Goal: Task Accomplishment & Management: Manage account settings

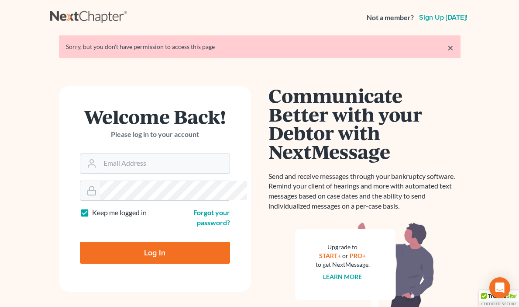
type input "[EMAIL_ADDRESS][DOMAIN_NAME]"
click at [145, 248] on input "Log In" at bounding box center [155, 252] width 150 height 22
type input "Thinking..."
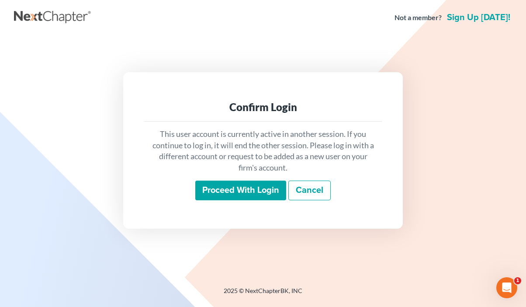
click at [256, 181] on input "Proceed with login" at bounding box center [240, 190] width 91 height 20
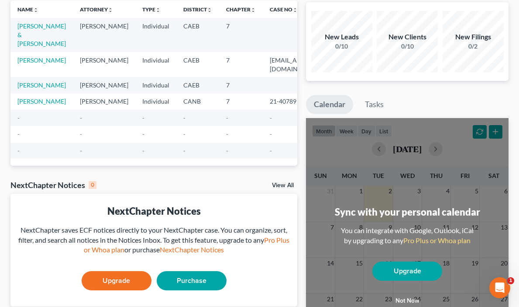
scroll to position [34, 0]
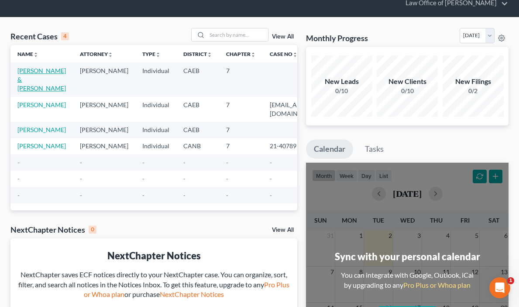
click at [23, 79] on link "Rosales, Hilda & Rivera, Reinaldo" at bounding box center [41, 79] width 48 height 25
click at [24, 79] on link "Rosales, Hilda & Rivera, Reinaldo" at bounding box center [41, 79] width 48 height 25
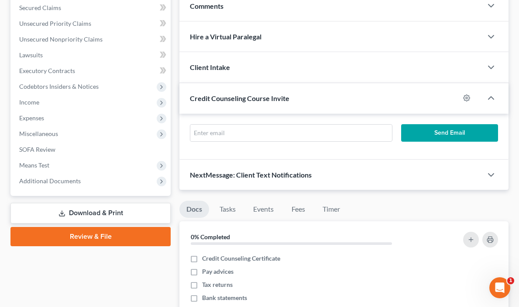
scroll to position [205, 0]
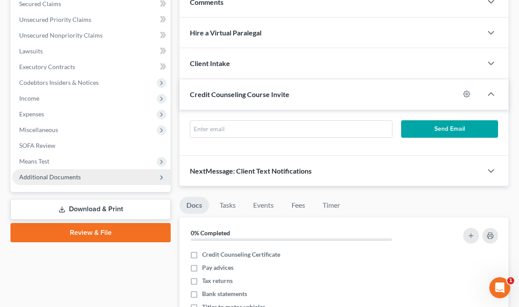
click at [62, 176] on span "Additional Documents" at bounding box center [50, 176] width 62 height 7
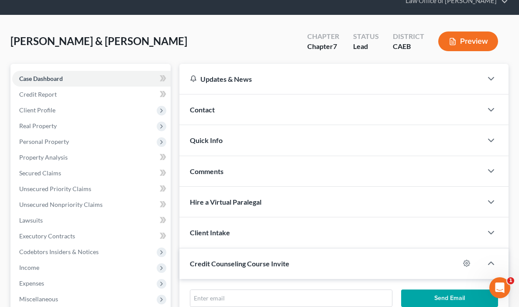
scroll to position [0, 0]
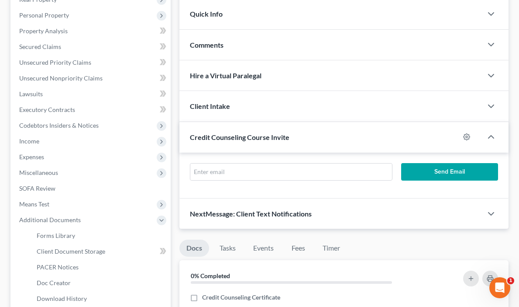
scroll to position [174, 0]
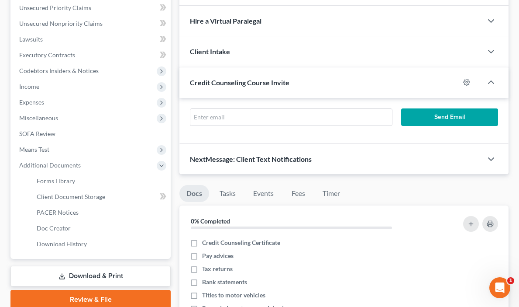
scroll to position [252, 0]
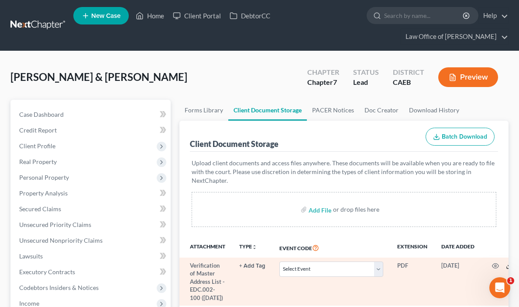
click at [506, 262] on icon at bounding box center [509, 265] width 7 height 7
click at [520, 262] on icon "button" at bounding box center [523, 265] width 7 height 7
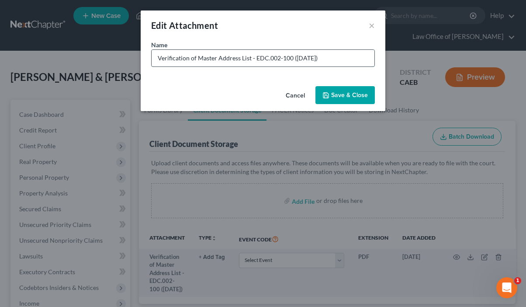
click at [333, 59] on input "Verification of Master Address List - EDC.002-100 (08/08/2025)" at bounding box center [263, 58] width 223 height 17
click at [371, 23] on button "×" at bounding box center [372, 25] width 6 height 10
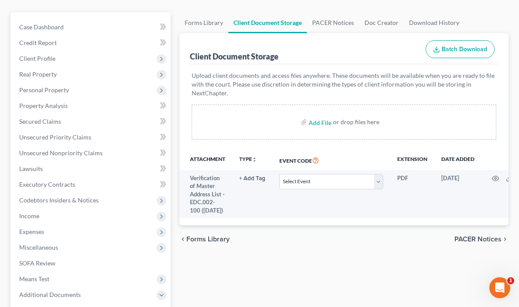
scroll to position [166, 0]
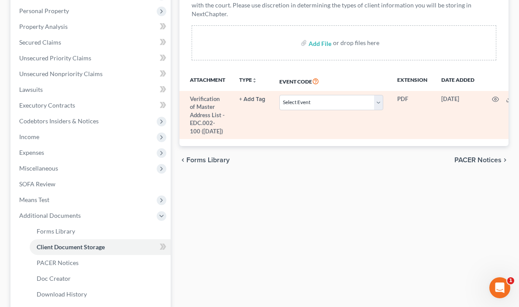
click at [179, 106] on td "Verification of Master Address List - EDC.002-100 (08/08/2025)" at bounding box center [205, 115] width 53 height 48
drag, startPoint x: 480, startPoint y: 90, endPoint x: 454, endPoint y: 90, distance: 25.3
click at [482, 91] on td at bounding box center [518, 115] width 73 height 48
click at [492, 96] on icon "button" at bounding box center [495, 99] width 7 height 7
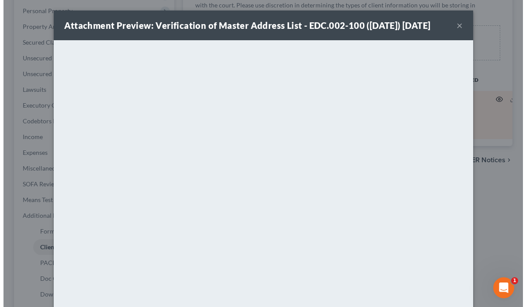
scroll to position [151, 0]
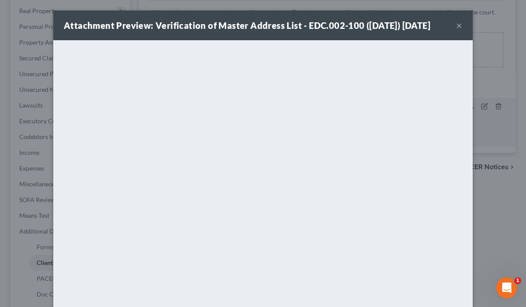
click at [430, 31] on div "Attachment Preview: Verification of Master Address List - EDC.002-100 (08/08/20…" at bounding box center [247, 25] width 366 height 12
click at [456, 31] on button "×" at bounding box center [459, 25] width 6 height 10
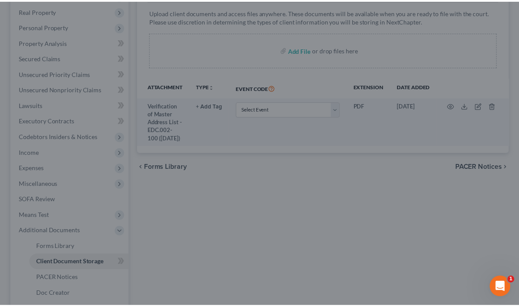
scroll to position [166, 0]
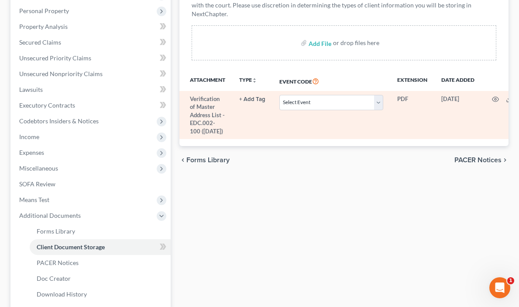
click at [520, 96] on icon "button" at bounding box center [523, 99] width 7 height 7
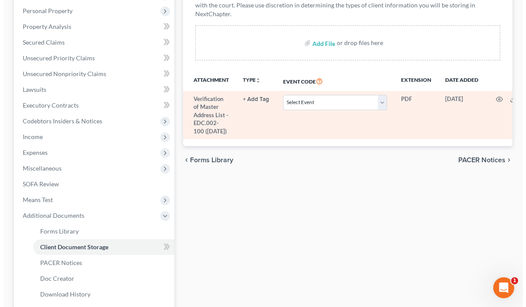
scroll to position [151, 0]
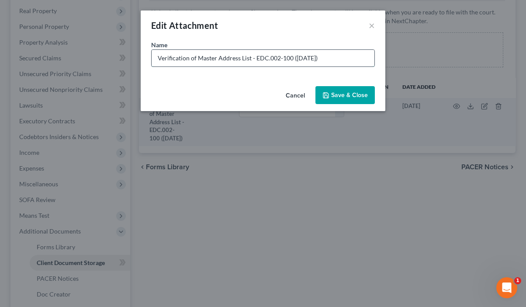
click at [335, 61] on input "Verification of Master Address List - EDC.002-100 (08/08/2025)" at bounding box center [263, 58] width 223 height 17
click at [343, 94] on span "Save & Close" at bounding box center [349, 94] width 37 height 7
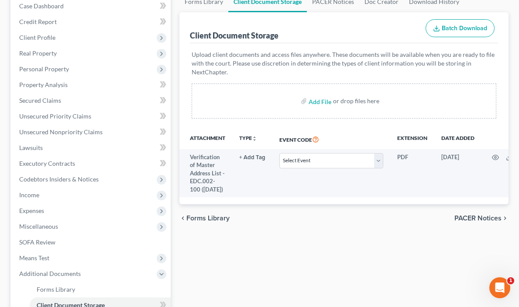
scroll to position [107, 0]
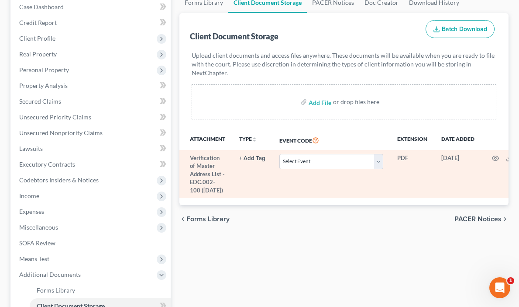
click at [522, 155] on icon "button" at bounding box center [524, 157] width 4 height 4
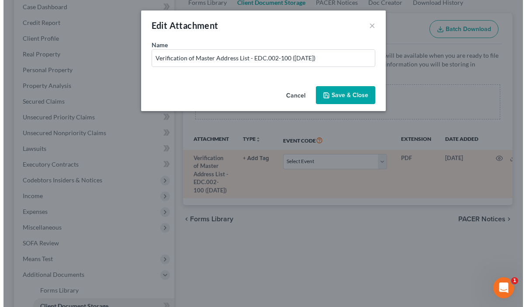
scroll to position [92, 0]
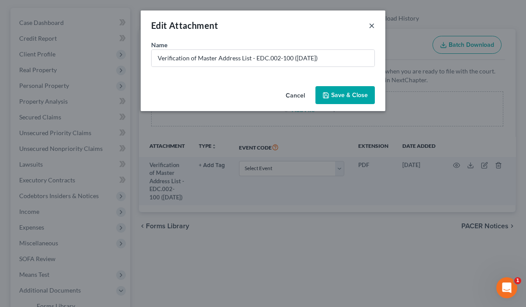
click at [370, 24] on button "×" at bounding box center [372, 25] width 6 height 10
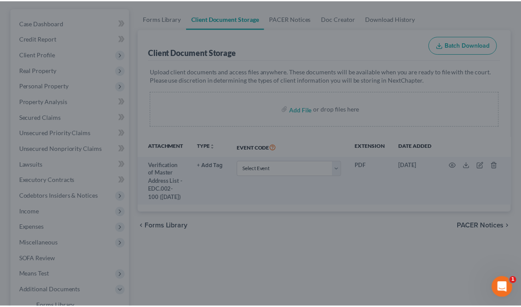
scroll to position [107, 0]
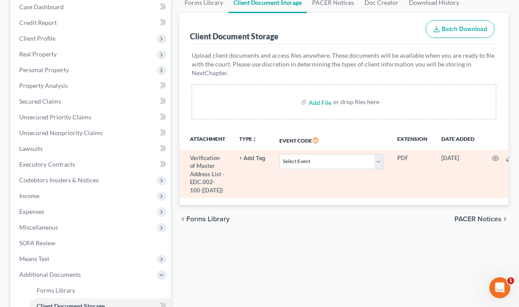
click at [506, 155] on icon at bounding box center [509, 158] width 7 height 7
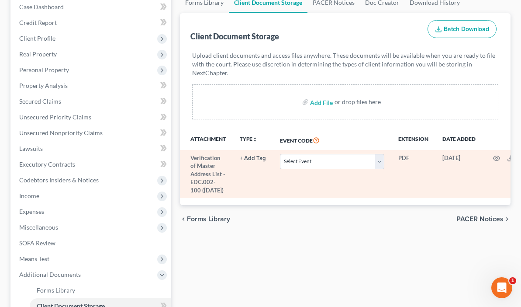
click at [521, 155] on icon "button" at bounding box center [524, 158] width 7 height 7
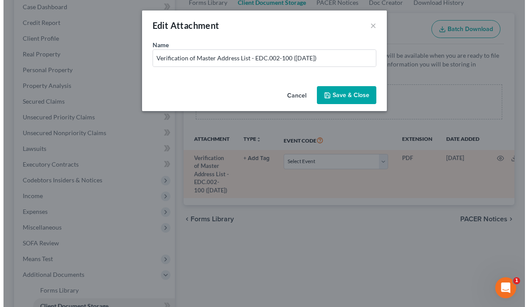
scroll to position [92, 0]
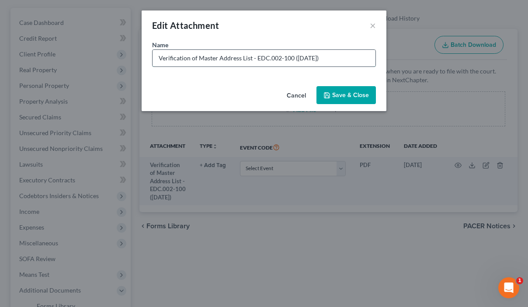
click at [335, 56] on input "Verification of Master Address List - EDC.002-100 (08/08/2025)" at bounding box center [263, 58] width 223 height 17
click at [311, 56] on input "Verification of Master Address List - EDC.002-100 (08/08/2025)" at bounding box center [263, 58] width 223 height 17
click at [302, 58] on input "Verification of Master Address List - EDC.002-100 (08/04/2025)" at bounding box center [263, 58] width 223 height 17
type input "Verification of Master Address List - EDC.002-100 ([DATE])"
click at [340, 94] on span "Save & Close" at bounding box center [350, 94] width 37 height 7
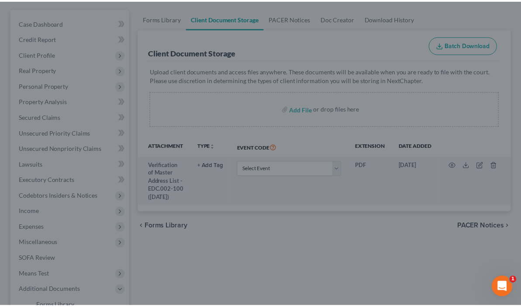
scroll to position [107, 0]
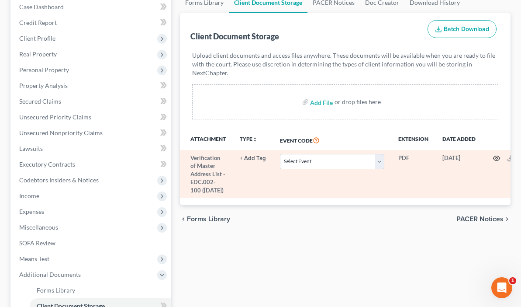
click at [493, 155] on icon "button" at bounding box center [496, 158] width 7 height 7
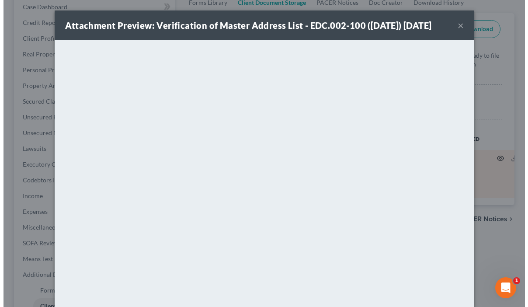
scroll to position [92, 0]
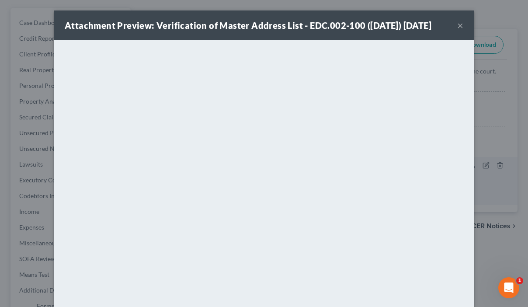
click at [457, 31] on button "×" at bounding box center [460, 25] width 6 height 10
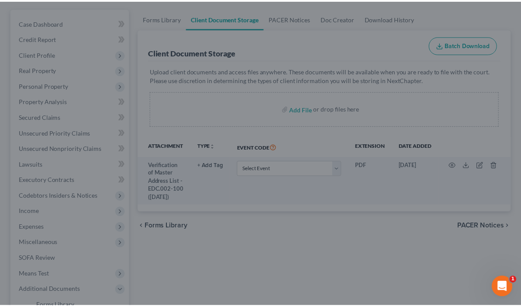
scroll to position [107, 0]
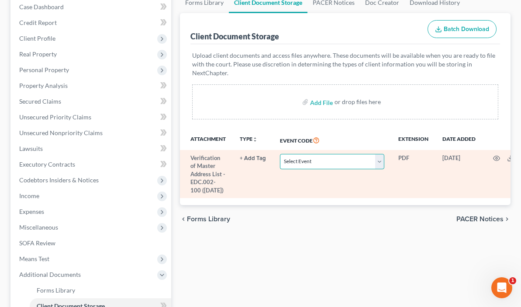
click at [280, 154] on select "Select Event Verification of Master Address List Form" at bounding box center [332, 161] width 104 height 15
select select "0"
click at [280, 154] on select "Select Event Verification of Master Address List Form" at bounding box center [332, 161] width 104 height 15
click at [523, 155] on icon "button" at bounding box center [525, 157] width 4 height 4
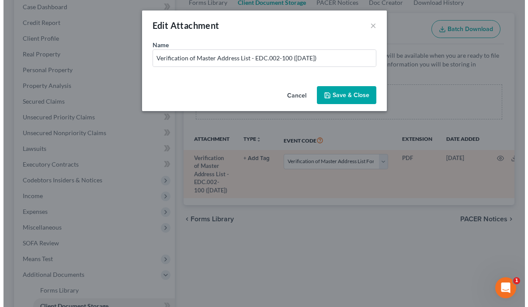
scroll to position [92, 0]
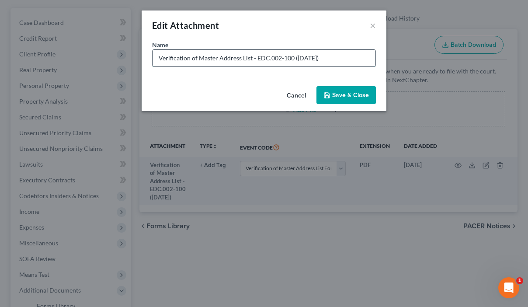
click at [335, 54] on input "Verification of Master Address List - EDC.002-100 ([DATE])" at bounding box center [263, 58] width 223 height 17
click at [335, 93] on span "Save & Close" at bounding box center [350, 94] width 37 height 7
select select "0"
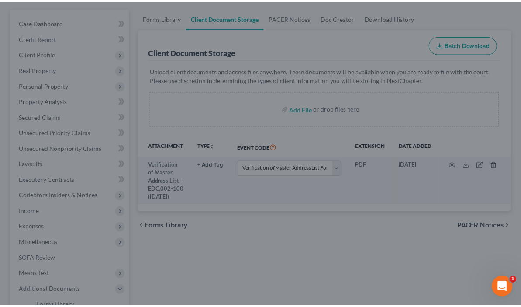
scroll to position [107, 0]
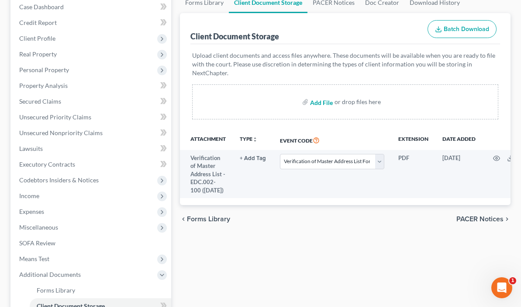
click at [310, 94] on input "file" at bounding box center [320, 102] width 21 height 16
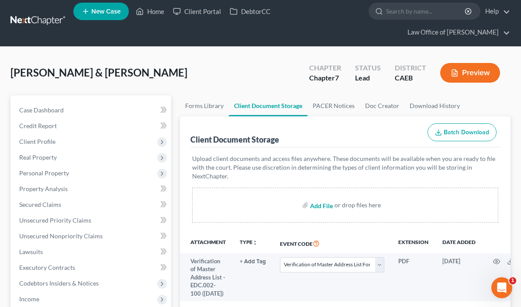
scroll to position [0, 0]
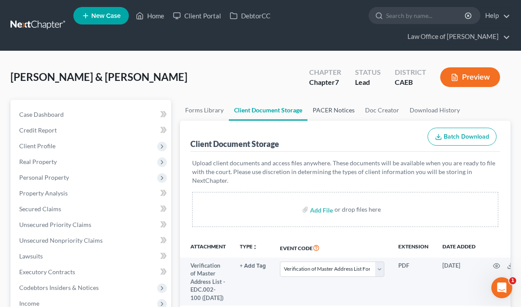
click at [307, 109] on link "PACER Notices" at bounding box center [333, 110] width 52 height 21
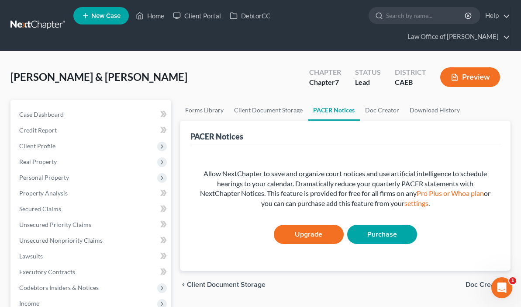
click at [288, 230] on link "Upgrade" at bounding box center [309, 233] width 70 height 19
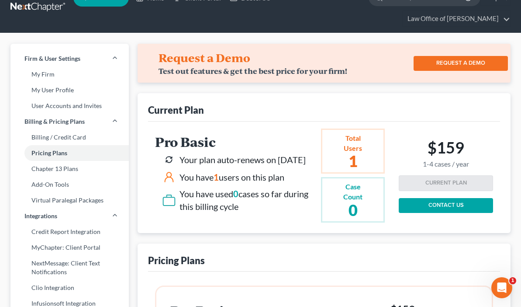
scroll to position [4, 0]
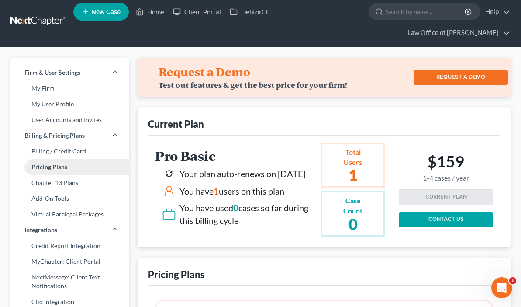
click at [50, 169] on link "Pricing Plans" at bounding box center [69, 167] width 118 height 16
click at [49, 73] on span "Firm & User Settings" at bounding box center [52, 72] width 56 height 9
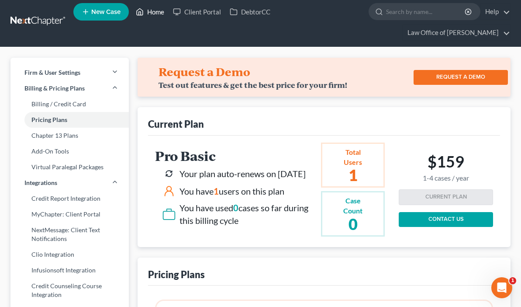
click at [155, 10] on link "Home" at bounding box center [149, 12] width 37 height 16
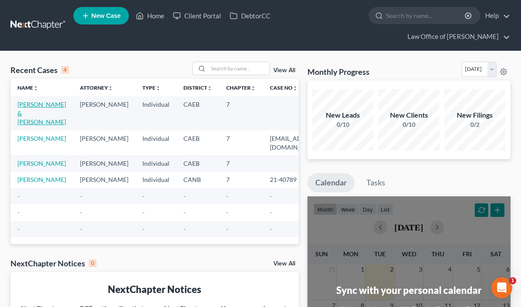
click at [36, 118] on link "[PERSON_NAME] & [PERSON_NAME]" at bounding box center [41, 112] width 48 height 25
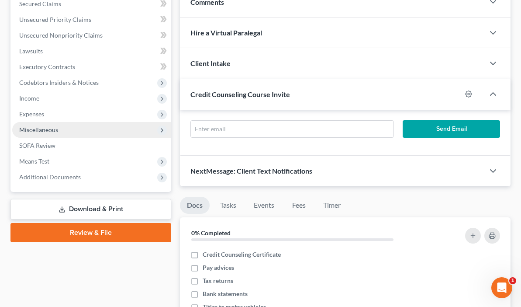
click at [41, 130] on span "Miscellaneous" at bounding box center [38, 129] width 39 height 7
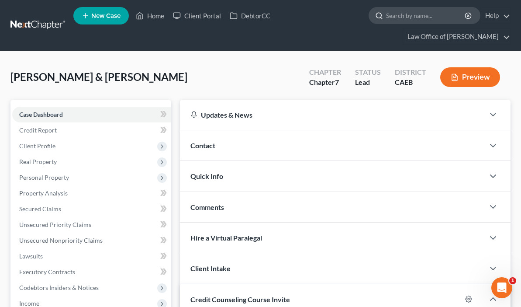
click at [418, 16] on input "search" at bounding box center [426, 15] width 80 height 16
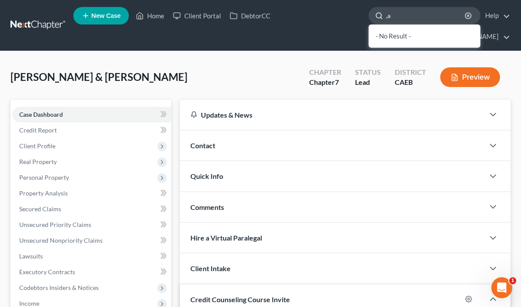
type input ","
type input "mailing list"
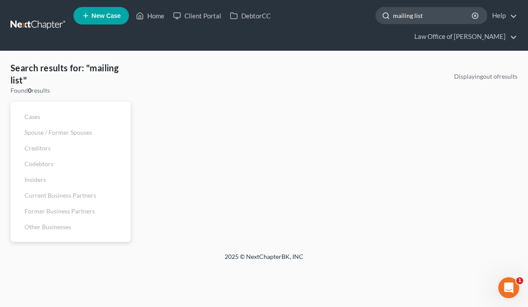
click at [393, 17] on input "mailing list" at bounding box center [433, 15] width 80 height 16
click at [393, 15] on input "master mailing list" at bounding box center [433, 15] width 80 height 16
click at [393, 18] on input "master list" at bounding box center [433, 15] width 80 height 16
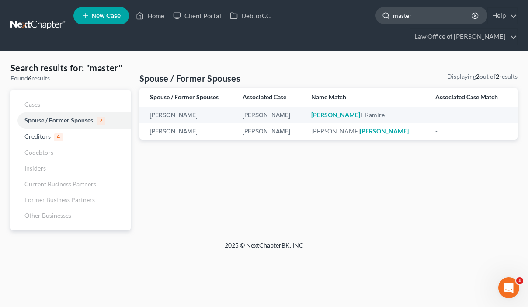
type input "master"
click at [151, 17] on link "Home" at bounding box center [149, 16] width 37 height 16
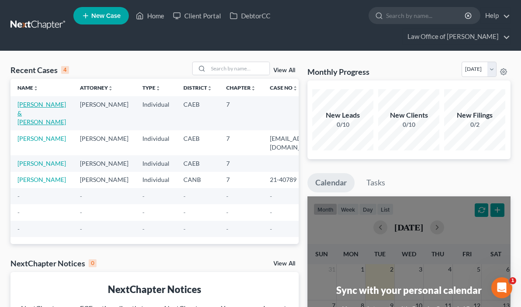
click at [29, 113] on link "[PERSON_NAME] & [PERSON_NAME]" at bounding box center [41, 112] width 48 height 25
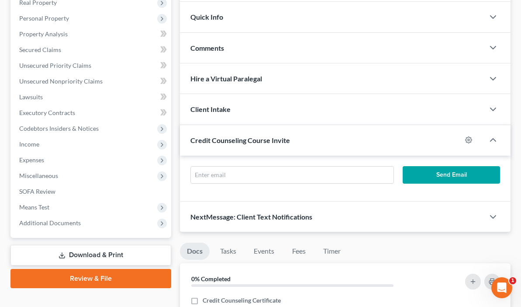
scroll to position [62, 0]
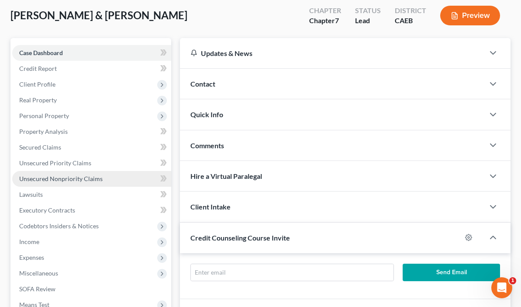
click at [70, 180] on span "Unsecured Nonpriority Claims" at bounding box center [60, 178] width 83 height 7
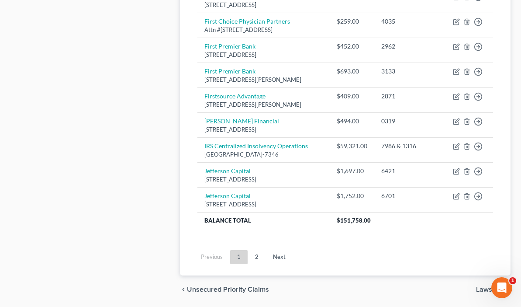
scroll to position [718, 0]
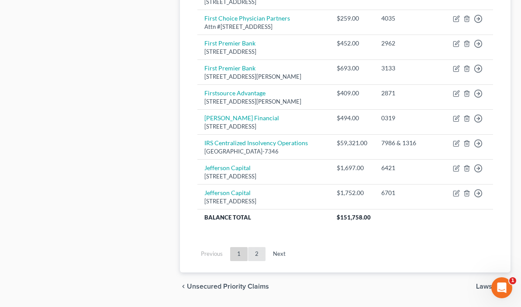
click at [248, 247] on link "2" at bounding box center [256, 254] width 17 height 14
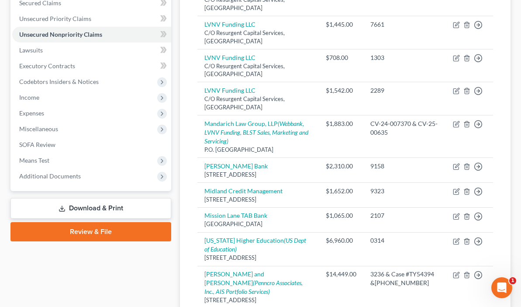
scroll to position [208, 0]
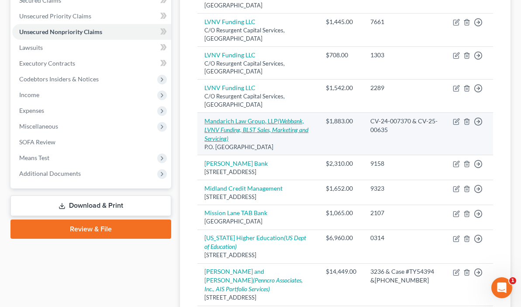
click at [204, 117] on icon "(Webbank, LVNV Funding, BLST Sales, Marketing and Servicing)" at bounding box center [256, 129] width 104 height 25
select select "14"
select select "4"
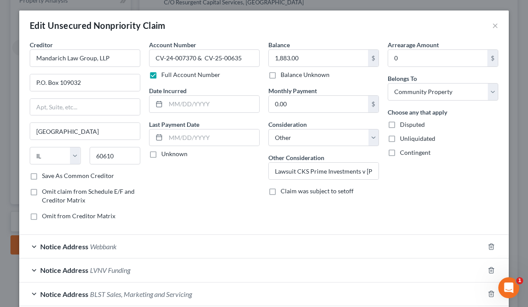
scroll to position [72, 0]
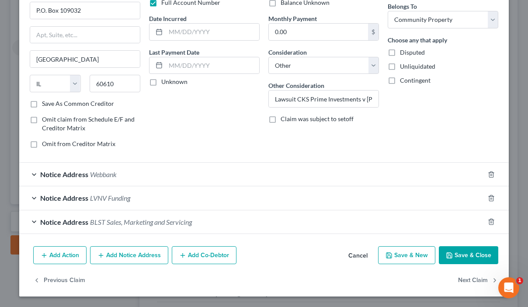
click at [71, 220] on span "Notice Address" at bounding box center [64, 221] width 48 height 8
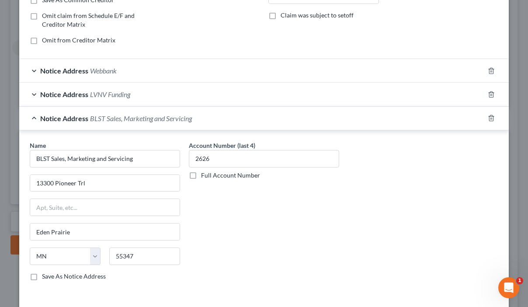
scroll to position [178, 0]
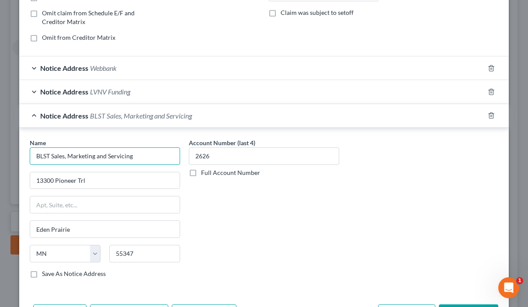
click at [62, 158] on input "BLST Sales, Marketing and Servicing" at bounding box center [105, 155] width 150 height 17
click at [63, 158] on input "BLST Sales, Marketing and Servicing" at bounding box center [105, 155] width 150 height 17
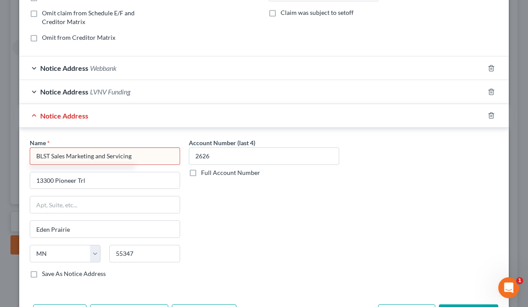
type input "BLST Sales Marketing and Servicing"
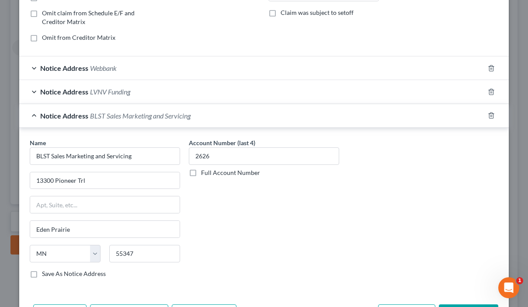
click at [200, 86] on div "Notice Address LVNV Funding" at bounding box center [251, 91] width 465 height 23
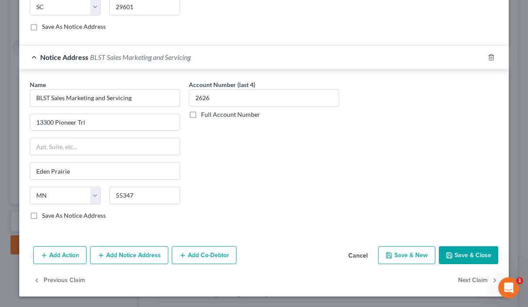
scroll to position [0, 0]
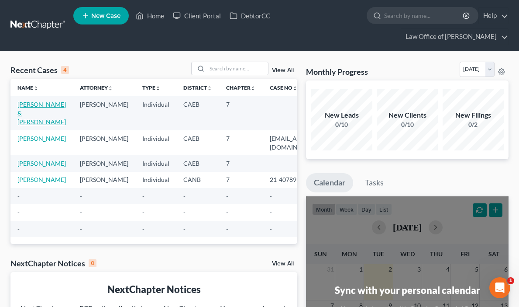
click at [27, 111] on link "[PERSON_NAME] & [PERSON_NAME]" at bounding box center [41, 112] width 48 height 25
click at [27, 111] on link "Rosales, Hilda & Rivera, Reinaldo" at bounding box center [41, 112] width 48 height 25
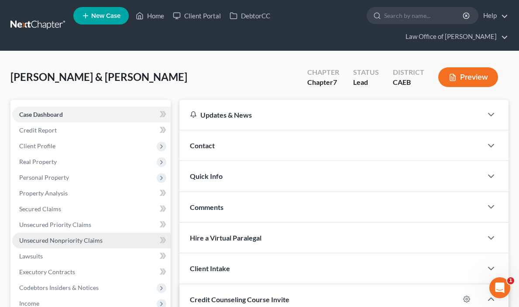
click at [55, 238] on span "Unsecured Nonpriority Claims" at bounding box center [60, 239] width 83 height 7
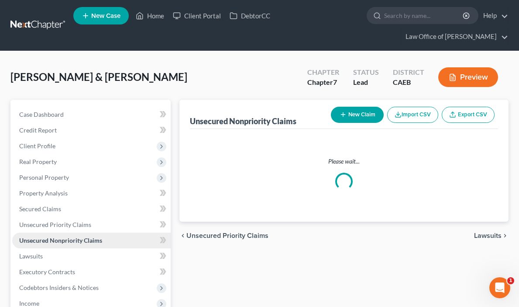
click at [55, 238] on span "Unsecured Nonpriority Claims" at bounding box center [60, 239] width 83 height 7
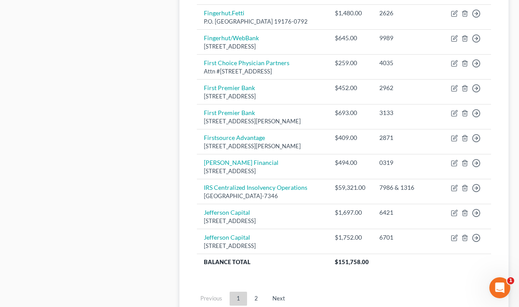
scroll to position [688, 0]
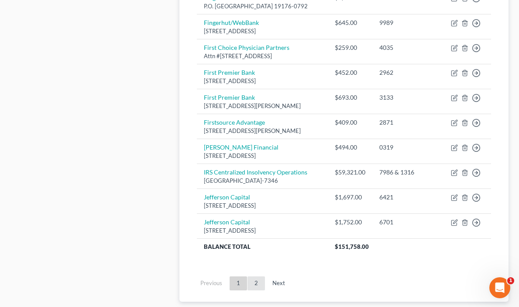
click at [248, 276] on link "2" at bounding box center [256, 283] width 17 height 14
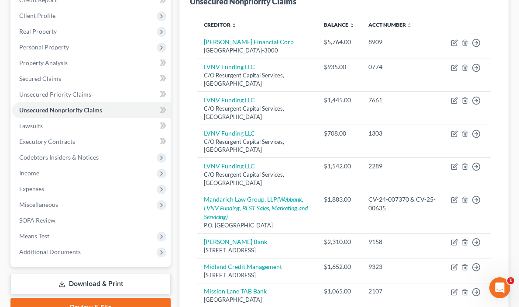
scroll to position [124, 0]
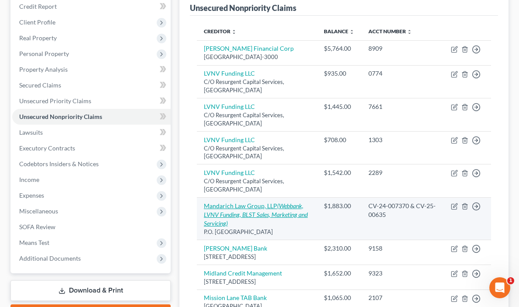
click at [213, 202] on link "Mandarich Law Group, LLP (Webbank, LVNV Funding, BLST Sales, Marketing and Serv…" at bounding box center [256, 214] width 104 height 25
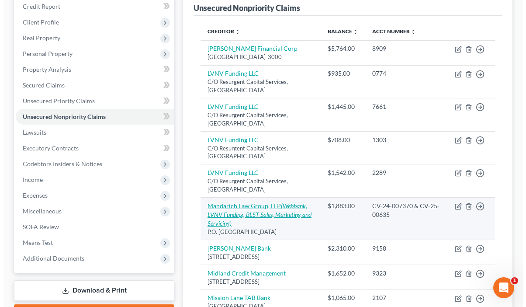
scroll to position [108, 0]
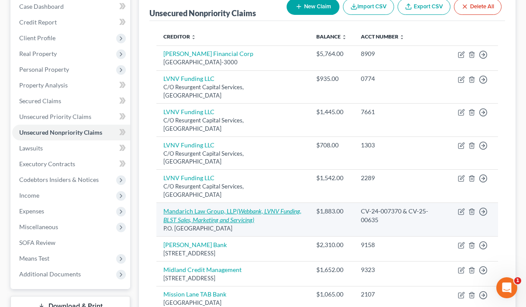
select select "14"
select select "4"
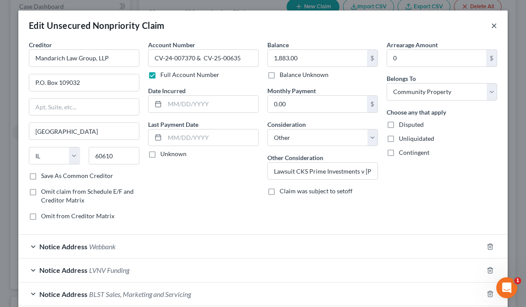
click at [491, 27] on button "×" at bounding box center [494, 25] width 6 height 10
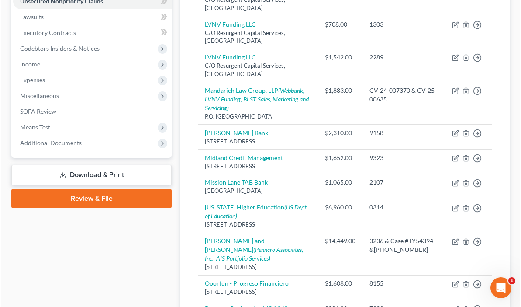
scroll to position [231, 0]
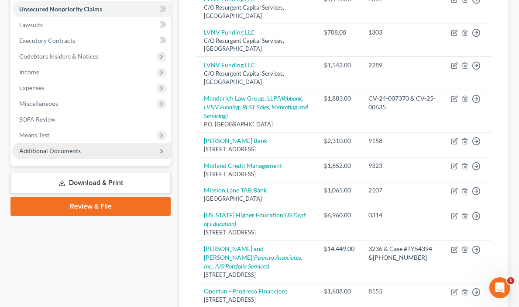
click at [69, 154] on span "Additional Documents" at bounding box center [50, 150] width 62 height 7
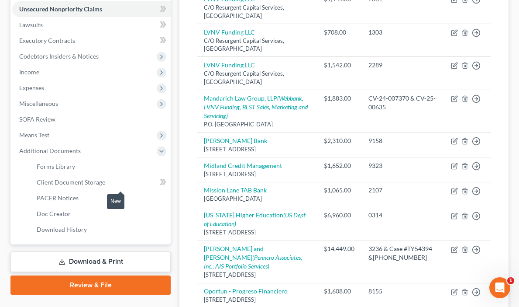
click at [160, 180] on icon at bounding box center [163, 181] width 7 height 11
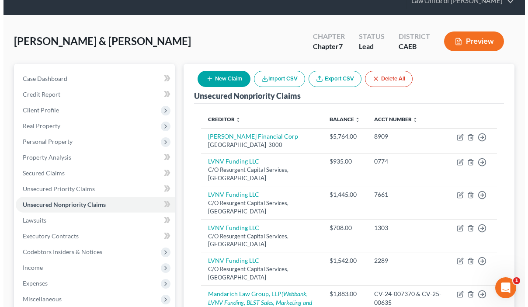
scroll to position [0, 0]
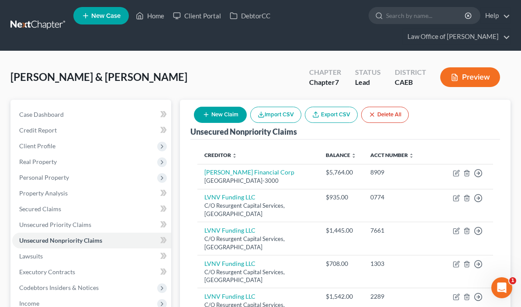
click at [465, 77] on button "Preview" at bounding box center [470, 77] width 60 height 20
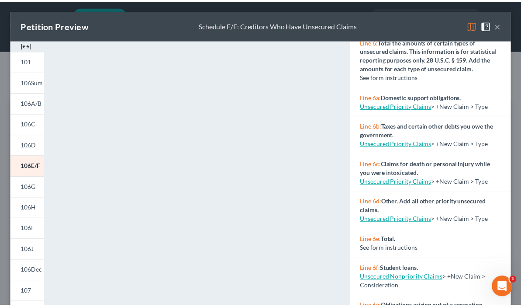
scroll to position [52, 0]
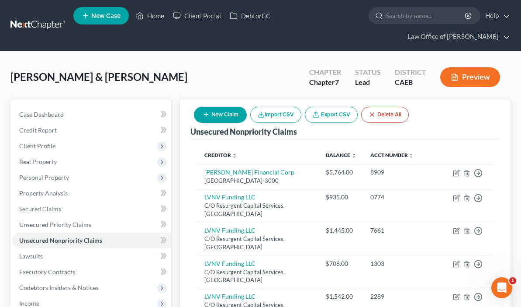
drag, startPoint x: 523, startPoint y: 160, endPoint x: 520, endPoint y: 286, distance: 125.8
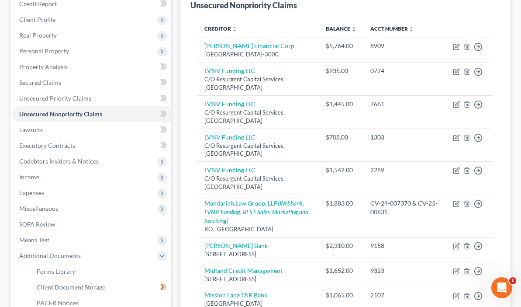
scroll to position [125, 0]
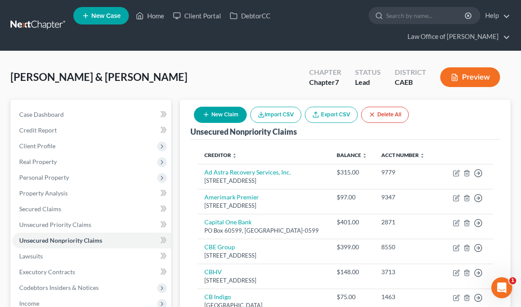
click at [234, 77] on div "Rosales, Hilda & Rivera, Reinaldo Upgraded Chapter Chapter 7 Status Lead Distri…" at bounding box center [260, 81] width 500 height 38
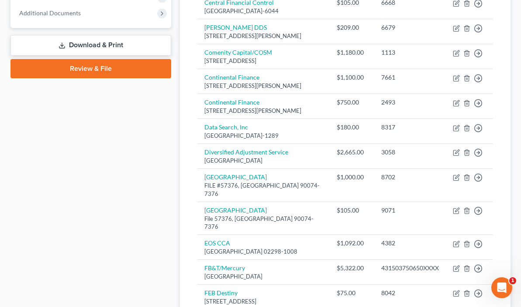
scroll to position [314, 0]
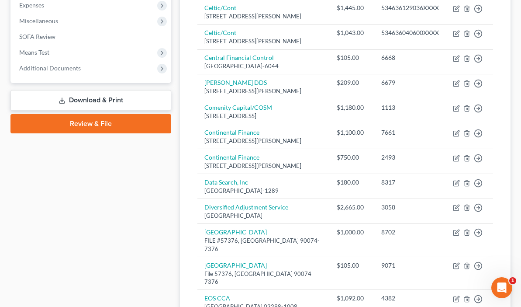
click at [76, 102] on link "Download & Print" at bounding box center [90, 100] width 161 height 21
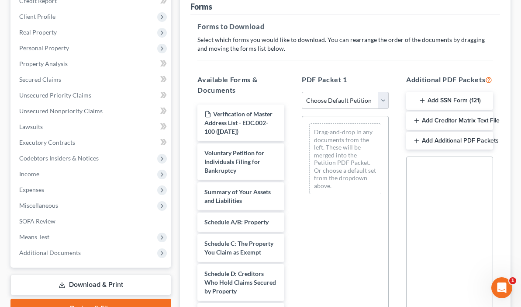
scroll to position [135, 0]
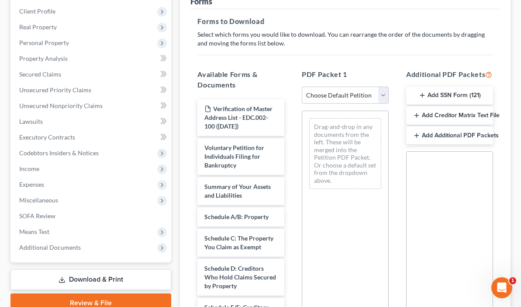
click at [445, 114] on button "Add Creditor Matrix Text File" at bounding box center [449, 115] width 87 height 18
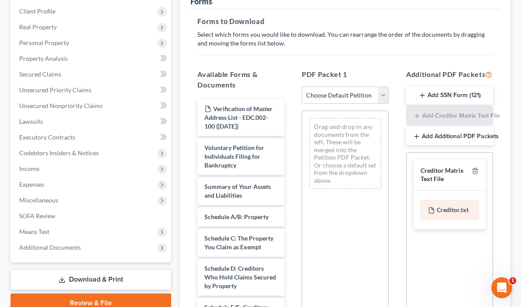
click at [434, 207] on div "Creditor.txt" at bounding box center [450, 210] width 58 height 20
click at [435, 183] on div "Creditor Matrix Text File" at bounding box center [450, 174] width 72 height 31
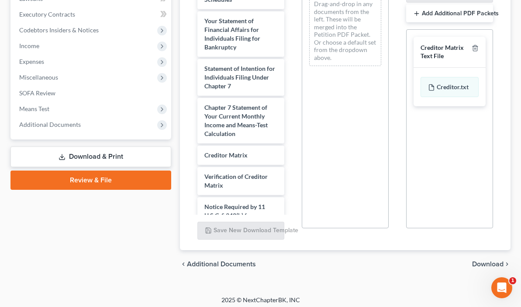
scroll to position [347, 0]
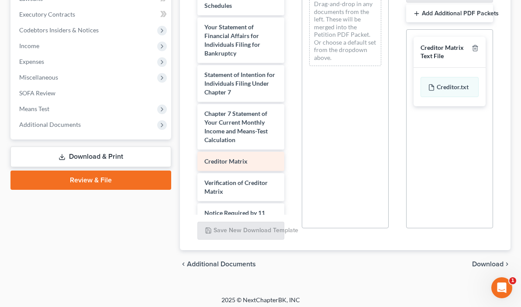
click at [204, 157] on span "Creditor Matrix" at bounding box center [225, 160] width 43 height 7
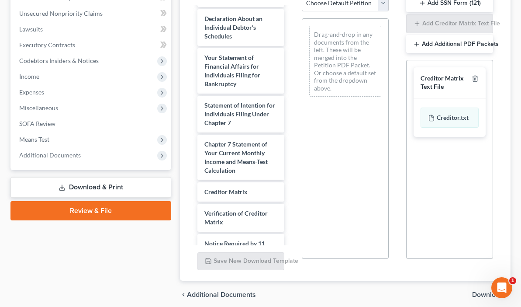
scroll to position [237, 0]
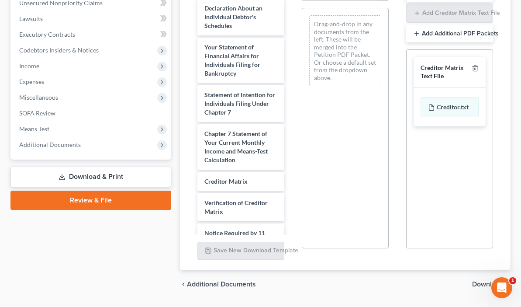
click at [60, 173] on link "Download & Print" at bounding box center [90, 176] width 161 height 21
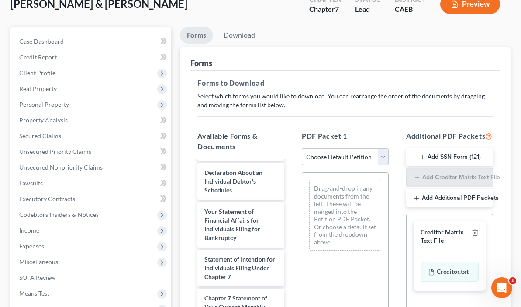
scroll to position [68, 0]
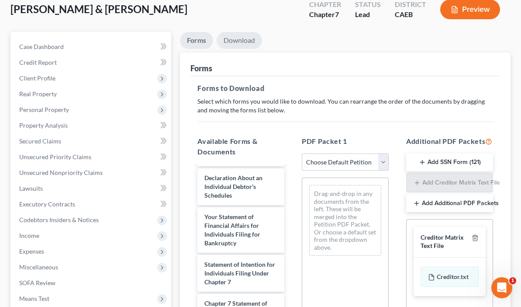
click at [217, 41] on link "Download" at bounding box center [239, 40] width 45 height 17
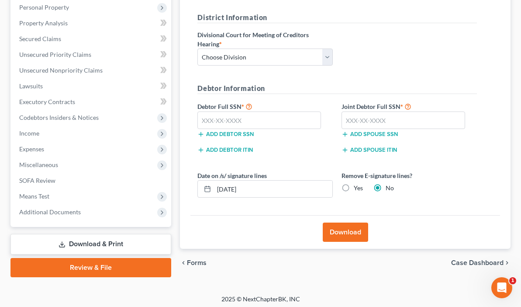
scroll to position [173, 0]
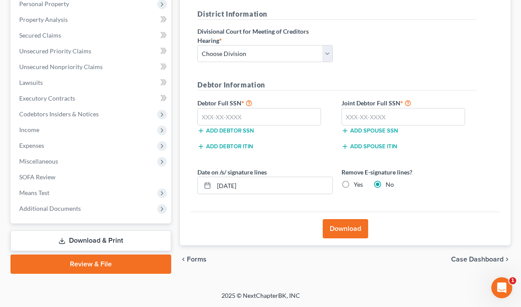
click at [66, 236] on link "Download & Print" at bounding box center [90, 240] width 161 height 21
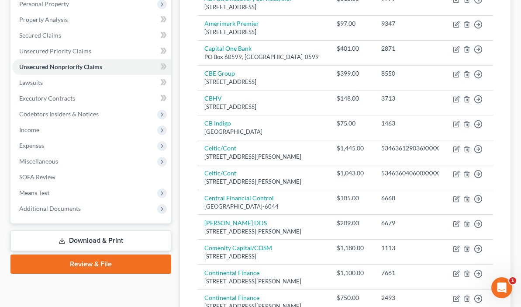
scroll to position [314, 0]
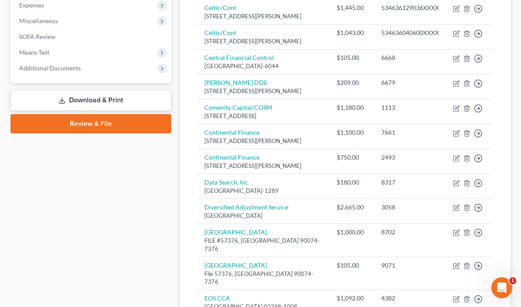
click at [108, 97] on link "Download & Print" at bounding box center [90, 100] width 161 height 21
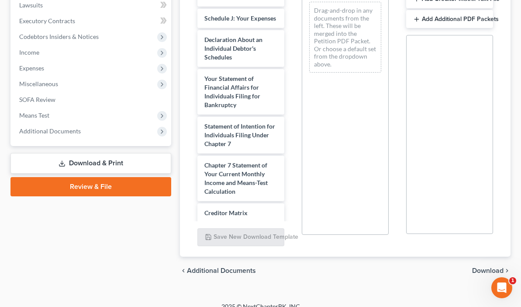
scroll to position [303, 0]
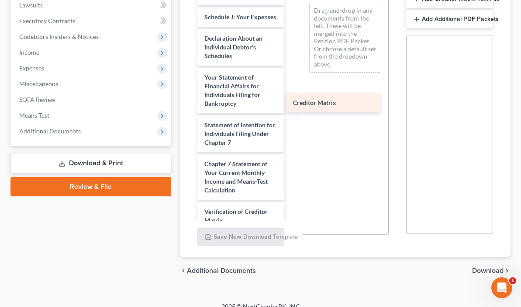
drag, startPoint x: 197, startPoint y: 165, endPoint x: 328, endPoint y: 101, distance: 145.5
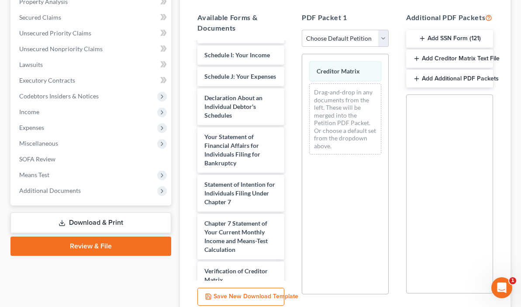
scroll to position [180, 0]
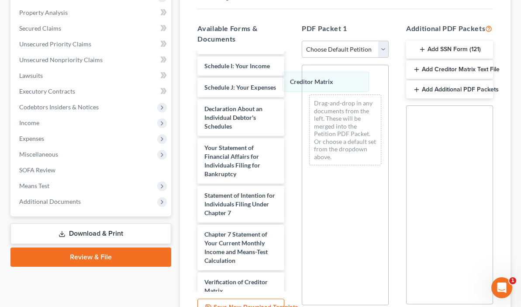
click at [302, 79] on div "Creditor Matrix Creditor Matrix Creditor Matrix Drag-and-drop in any documents …" at bounding box center [345, 118] width 86 height 107
click at [317, 79] on span "Creditor Matrix" at bounding box center [338, 81] width 43 height 7
click at [302, 79] on div "Creditor Matrix Drag-and-drop in any documents from the left. These will be mer…" at bounding box center [345, 118] width 86 height 107
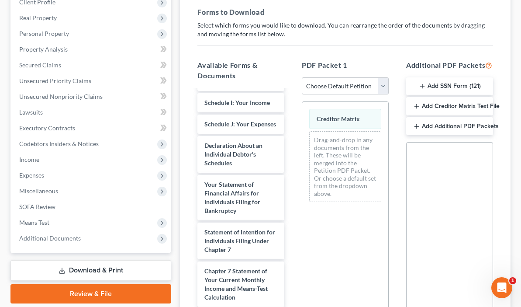
scroll to position [148, 0]
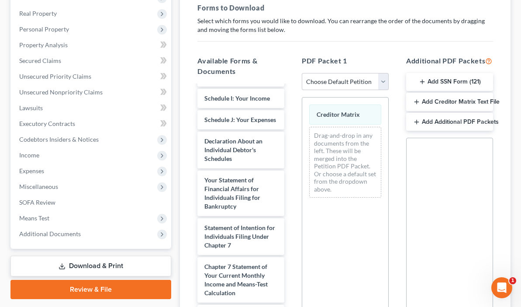
click at [74, 265] on link "Download & Print" at bounding box center [90, 265] width 161 height 21
click at [78, 292] on link "Review & File" at bounding box center [90, 288] width 161 height 19
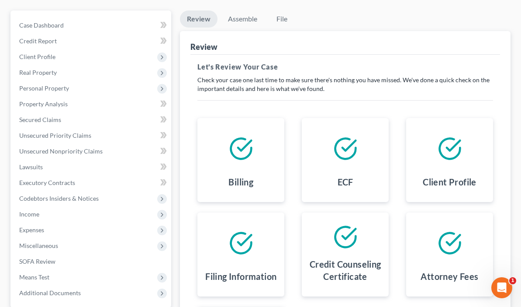
scroll to position [81, 0]
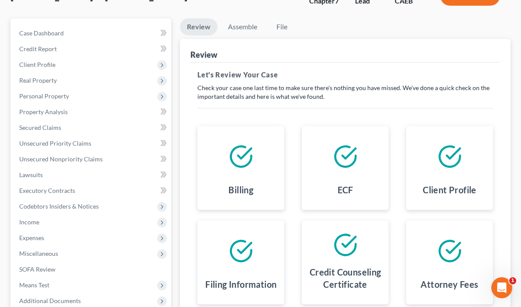
click at [333, 162] on icon at bounding box center [345, 156] width 24 height 24
click at [180, 25] on link "Review" at bounding box center [199, 26] width 38 height 17
click at [221, 29] on link "Assemble" at bounding box center [242, 26] width 43 height 17
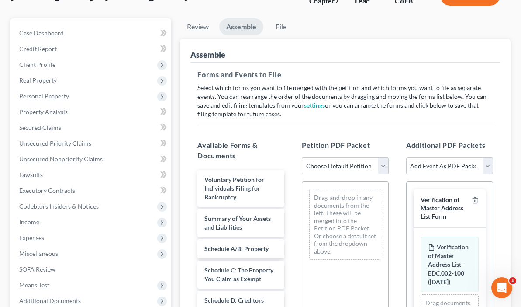
click at [309, 199] on div "Drag-and-drop in any documents from the left. These will be merged into the Pet…" at bounding box center [345, 224] width 72 height 71
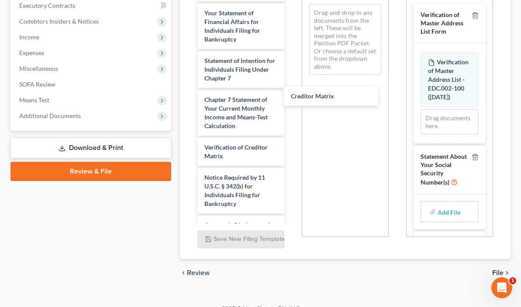
scroll to position [309, 0]
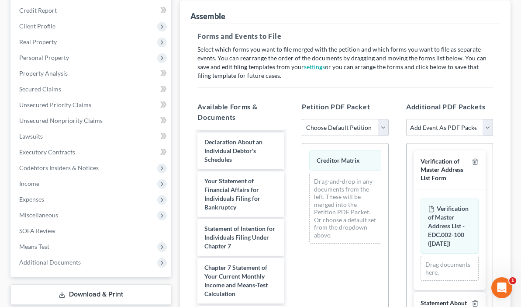
scroll to position [100, 0]
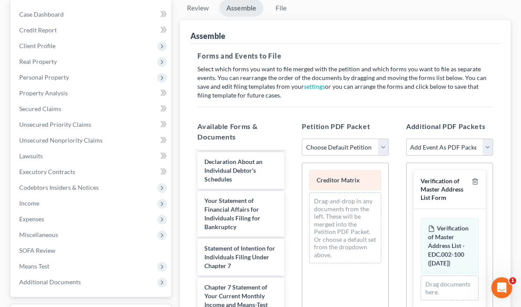
click at [318, 176] on span "Creditor Matrix" at bounding box center [338, 179] width 43 height 7
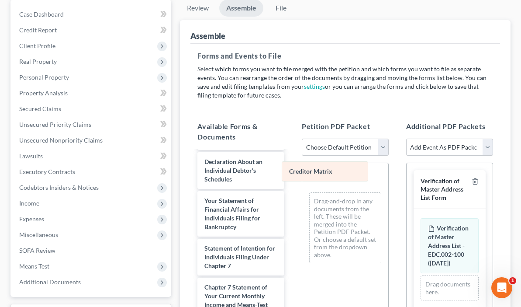
click at [319, 169] on div "Creditor Matrix Creditor Matrix Creditor Matrix Drag-and-drop in any documents …" at bounding box center [345, 216] width 86 height 107
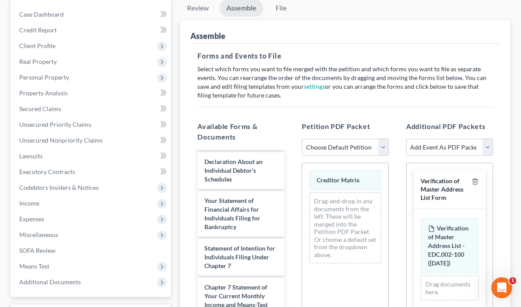
click at [319, 176] on span "Creditor Matrix" at bounding box center [338, 179] width 43 height 7
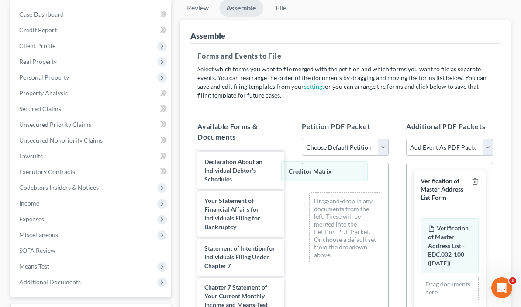
click at [320, 169] on div "Creditor Matrix Creditor Matrix Creditor Matrix Drag-and-drop in any documents …" at bounding box center [345, 216] width 86 height 107
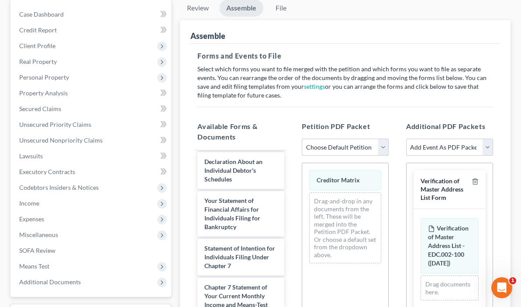
click at [343, 140] on select "Choose Default Petition PDF Packet Complete Bankruptcy Petition (all forms and …" at bounding box center [345, 146] width 87 height 17
select select "1"
click at [302, 138] on select "Choose Default Petition PDF Packet Complete Bankruptcy Petition (all forms and …" at bounding box center [345, 146] width 87 height 17
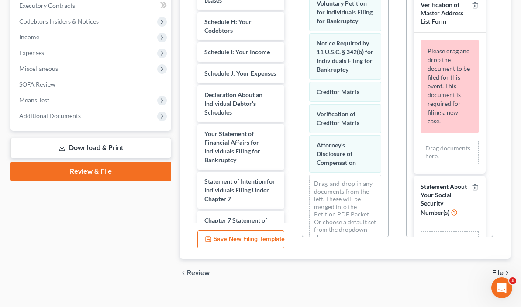
scroll to position [186, 0]
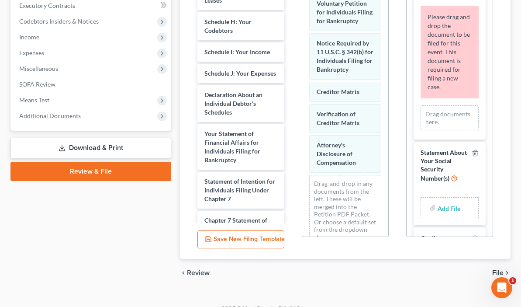
click at [497, 269] on span "File" at bounding box center [497, 272] width 11 height 7
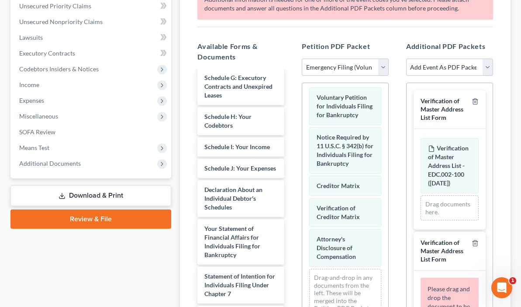
scroll to position [235, 0]
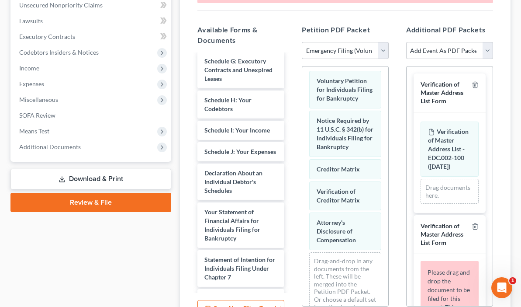
click at [317, 25] on span "Petition PDF Packet" at bounding box center [336, 29] width 68 height 8
click at [313, 42] on select "Choose Default Petition PDF Packet Complete Bankruptcy Petition (all forms and …" at bounding box center [345, 50] width 87 height 17
click at [302, 42] on select "Choose Default Petition PDF Packet Complete Bankruptcy Petition (all forms and …" at bounding box center [345, 50] width 87 height 17
click at [87, 179] on link "Download & Print" at bounding box center [90, 179] width 161 height 21
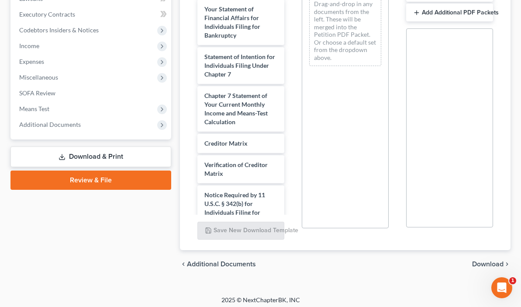
scroll to position [369, 0]
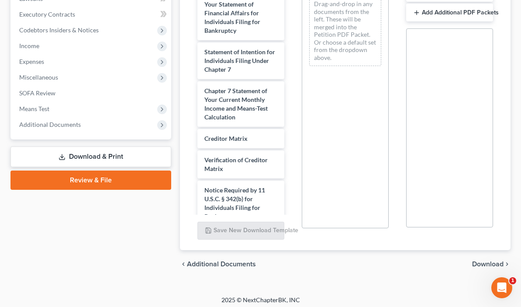
click at [483, 260] on span "Download" at bounding box center [487, 263] width 31 height 7
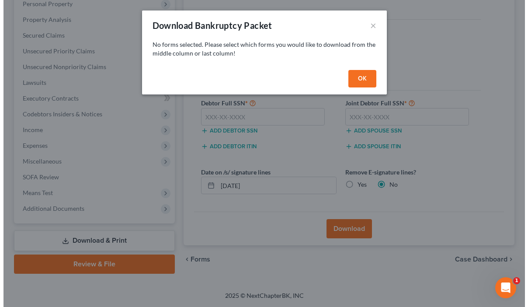
scroll to position [158, 0]
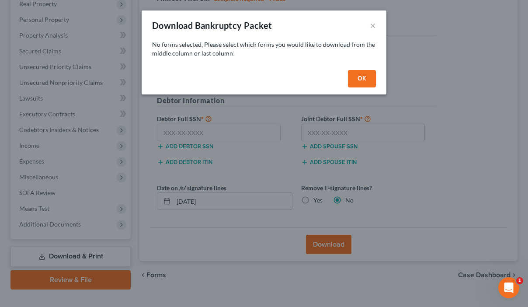
click at [356, 84] on button "OK" at bounding box center [362, 78] width 28 height 17
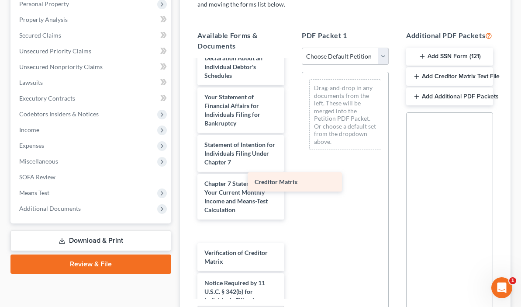
scroll to position [348, 0]
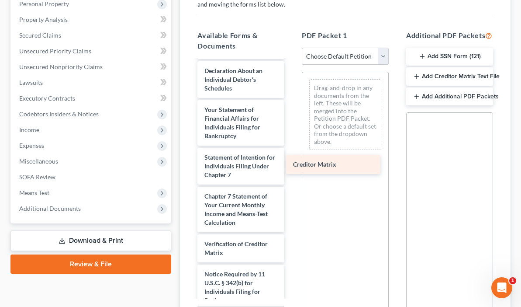
drag, startPoint x: 190, startPoint y: 184, endPoint x: 321, endPoint y: 163, distance: 132.7
click at [291, 163] on div "Creditor Matrix Verification of Master Address List - EDC.002-100 ([DATE]) Volu…" at bounding box center [240, 26] width 101 height 628
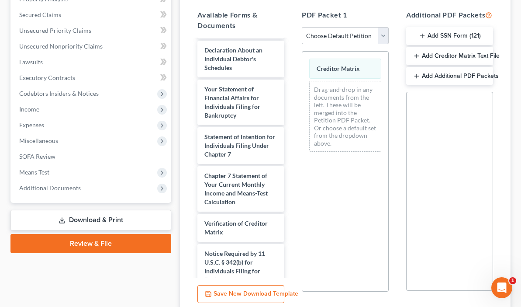
scroll to position [257, 0]
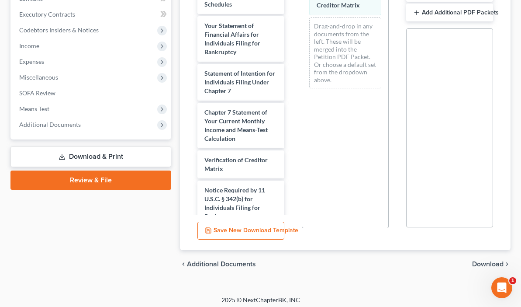
click at [493, 260] on span "Download" at bounding box center [487, 263] width 31 height 7
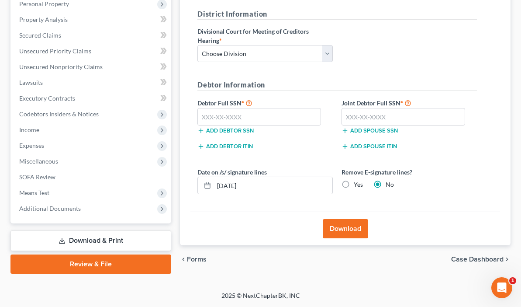
scroll to position [173, 0]
click at [262, 56] on select "Choose Division Fresno Modesto [GEOGRAPHIC_DATA]" at bounding box center [264, 53] width 135 height 17
select select "2"
click at [197, 45] on select "Choose Division Fresno Modesto [GEOGRAPHIC_DATA]" at bounding box center [264, 53] width 135 height 17
click at [323, 221] on button "Download" at bounding box center [345, 228] width 45 height 19
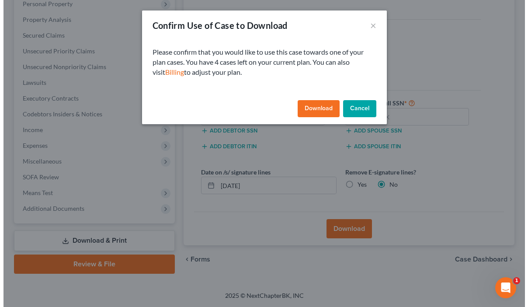
scroll to position [158, 0]
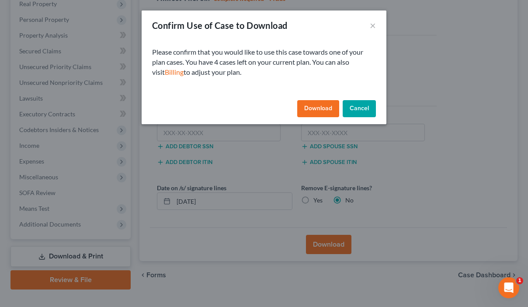
click at [364, 107] on button "Cancel" at bounding box center [358, 108] width 33 height 17
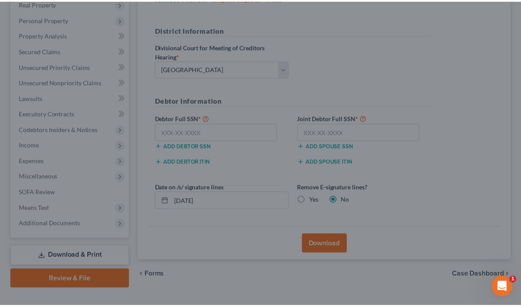
scroll to position [173, 0]
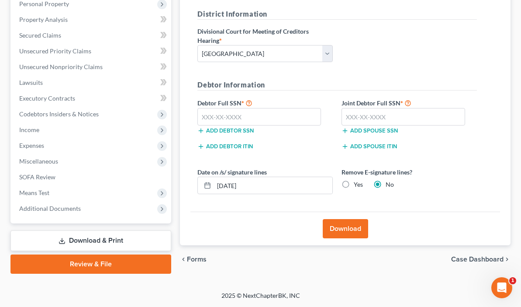
click at [93, 260] on link "Review & File" at bounding box center [90, 263] width 161 height 19
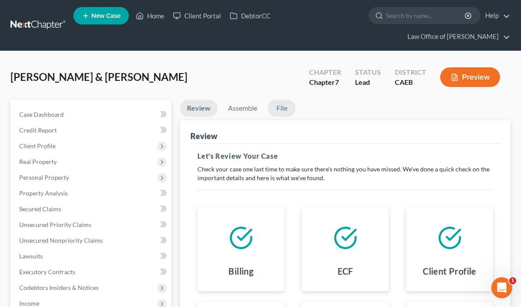
click at [268, 108] on link "File" at bounding box center [282, 108] width 28 height 17
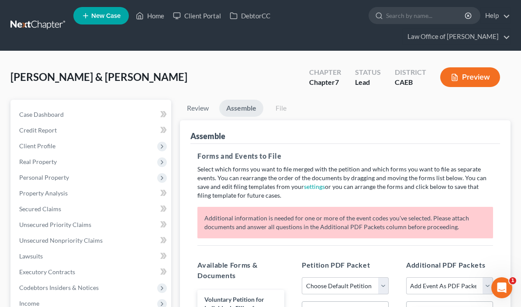
click at [219, 107] on link "Assemble" at bounding box center [241, 108] width 44 height 17
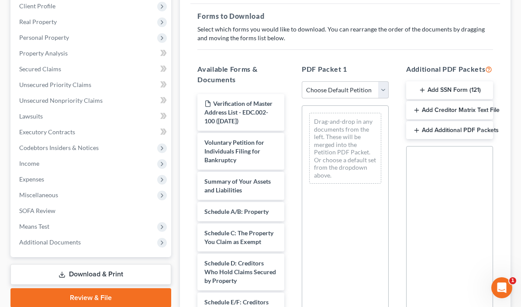
scroll to position [139, 0]
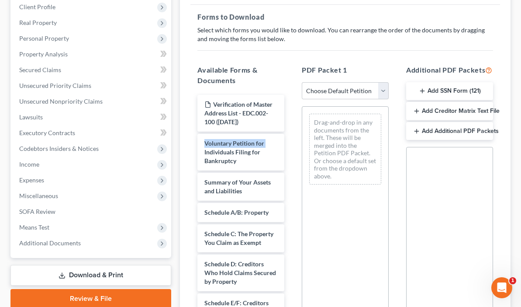
drag, startPoint x: 134, startPoint y: 126, endPoint x: 133, endPoint y: 138, distance: 11.8
click at [176, 138] on div "Forms Download Forms Forms to Download Select which forms you would like to dow…" at bounding box center [345, 178] width 339 height 435
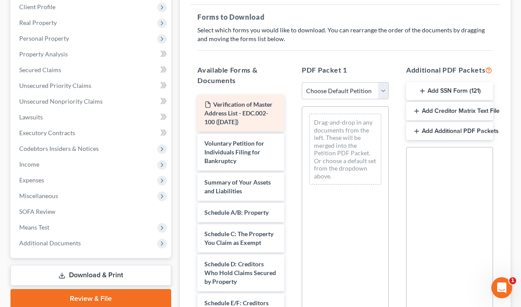
click at [210, 101] on span "Verification of Master Address List - EDC.002-100 ([DATE])" at bounding box center [238, 112] width 68 height 25
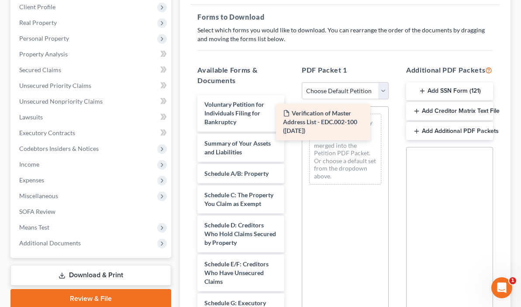
drag, startPoint x: 210, startPoint y: 101, endPoint x: 331, endPoint y: 121, distance: 122.5
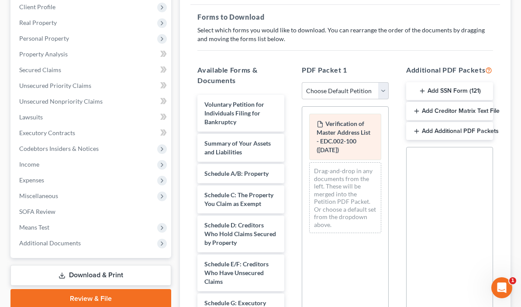
click at [328, 124] on span "Verification of Master Address List - EDC.002-100 ([DATE])" at bounding box center [344, 137] width 54 height 34
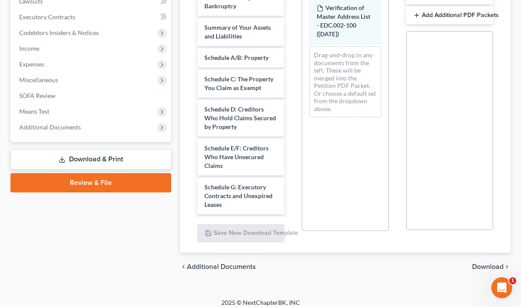
scroll to position [257, 0]
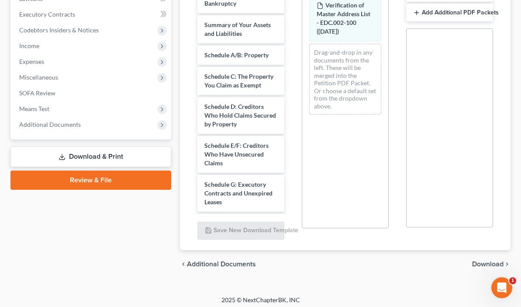
click at [484, 260] on span "Download" at bounding box center [487, 263] width 31 height 7
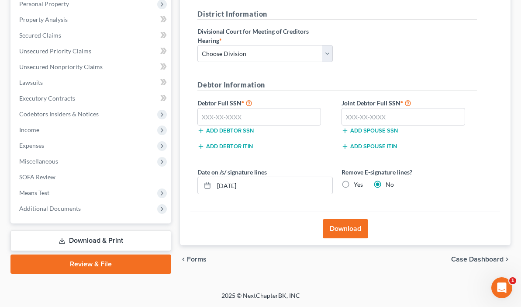
scroll to position [173, 0]
click at [325, 225] on button "Download" at bounding box center [345, 228] width 45 height 19
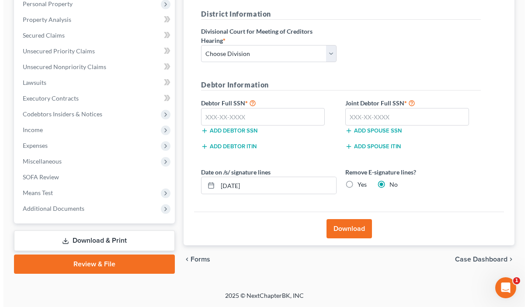
scroll to position [158, 0]
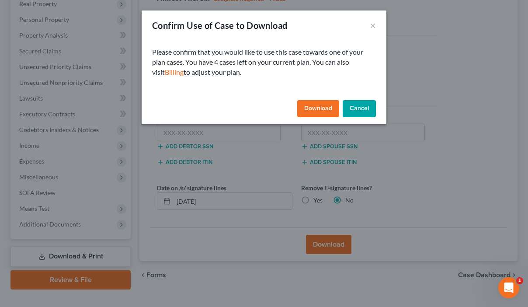
click at [361, 107] on button "Cancel" at bounding box center [358, 108] width 33 height 17
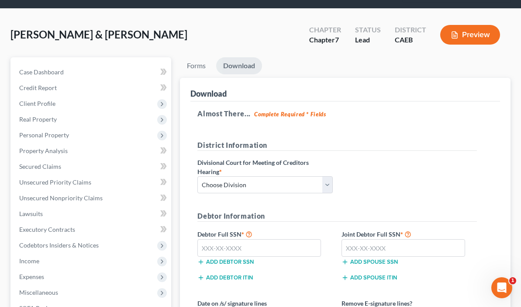
scroll to position [45, 0]
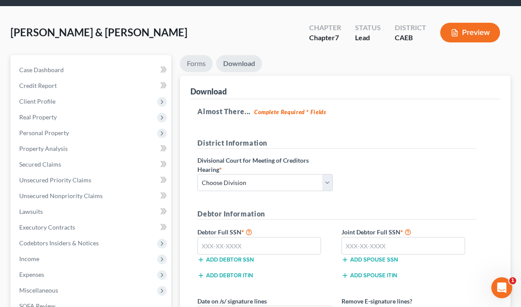
click at [180, 65] on link "Forms" at bounding box center [196, 63] width 33 height 17
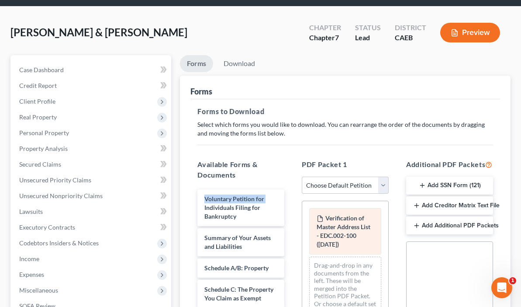
click at [326, 217] on span "Verification of Master Address List - EDC.002-100 ([DATE])" at bounding box center [344, 231] width 54 height 34
click at [327, 218] on div "Verification of Master Address List - EDC.002-100 (09/04/2025) Drag-and-drop in…" at bounding box center [345, 267] width 86 height 133
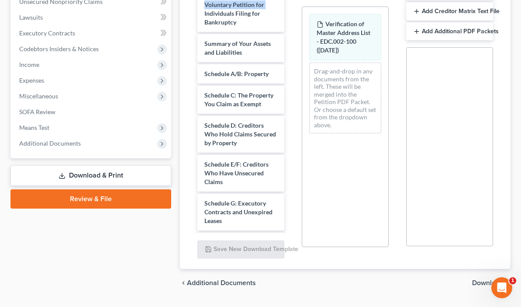
scroll to position [257, 0]
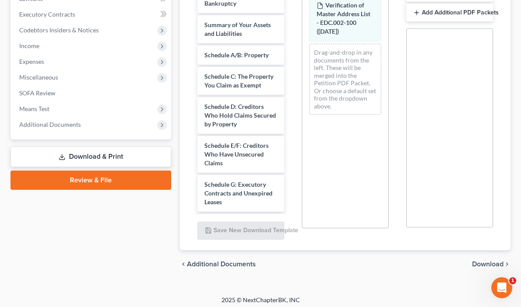
click at [476, 260] on span "Download" at bounding box center [487, 263] width 31 height 7
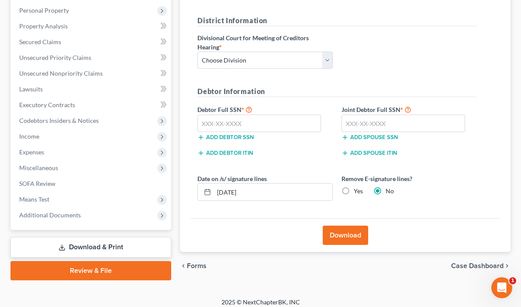
scroll to position [169, 0]
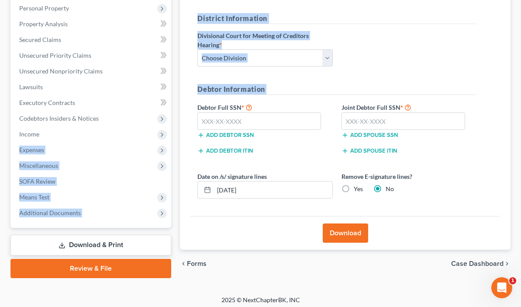
drag, startPoint x: 135, startPoint y: 104, endPoint x: 131, endPoint y: 128, distance: 24.3
click at [131, 128] on div "Petition Navigation Case Dashboard Payments Invoices Payments Payments Credit R…" at bounding box center [260, 104] width 509 height 347
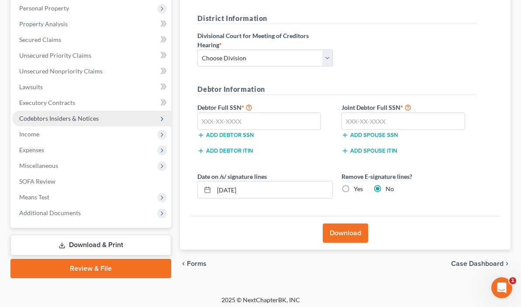
click at [90, 125] on span "Codebtors Insiders & Notices" at bounding box center [91, 118] width 159 height 16
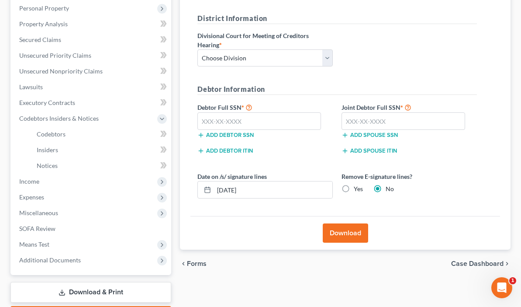
click at [64, 290] on link "Download & Print" at bounding box center [90, 292] width 161 height 21
click at [64, 294] on link "Download & Print" at bounding box center [90, 292] width 161 height 21
click at [64, 290] on link "Download & Print" at bounding box center [90, 292] width 161 height 21
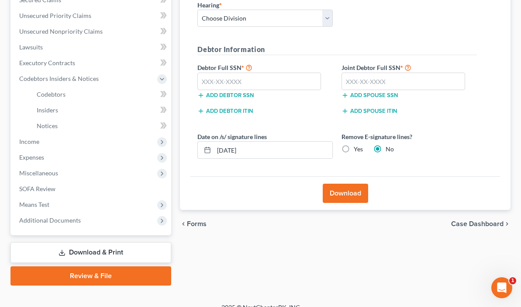
scroll to position [221, 0]
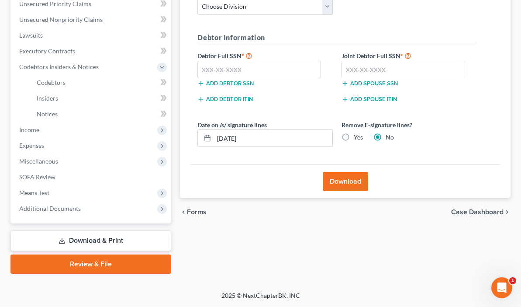
click at [70, 262] on link "Review & File" at bounding box center [90, 263] width 161 height 19
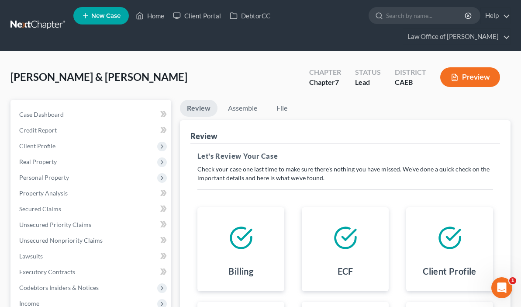
click at [482, 74] on button "Preview" at bounding box center [470, 77] width 60 height 20
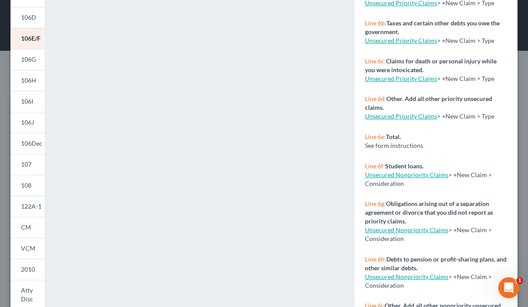
scroll to position [186, 0]
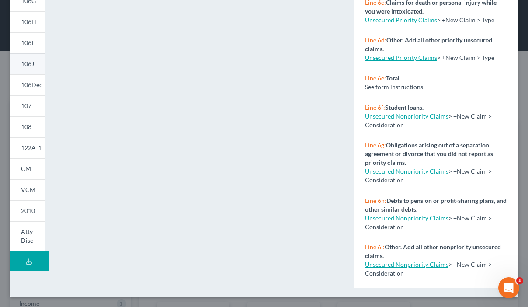
click at [26, 63] on span "106J" at bounding box center [27, 63] width 13 height 7
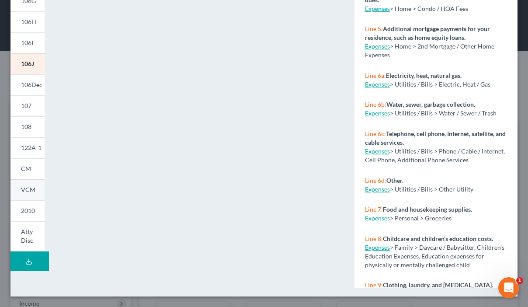
click at [28, 191] on span "VCM" at bounding box center [28, 189] width 14 height 7
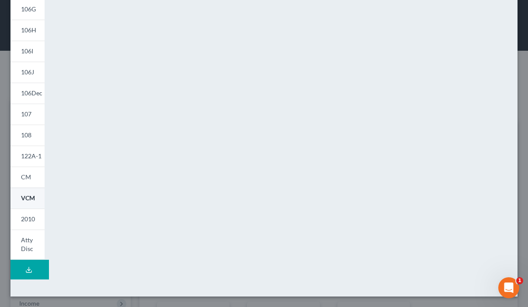
scroll to position [178, 0]
click at [28, 191] on link "VCM" at bounding box center [27, 197] width 34 height 21
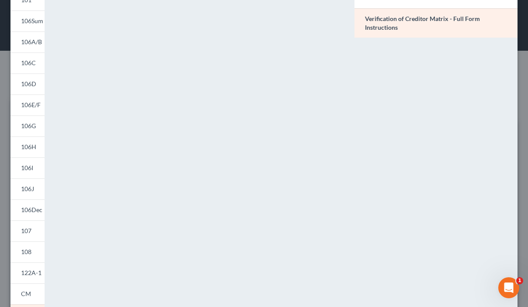
scroll to position [186, 0]
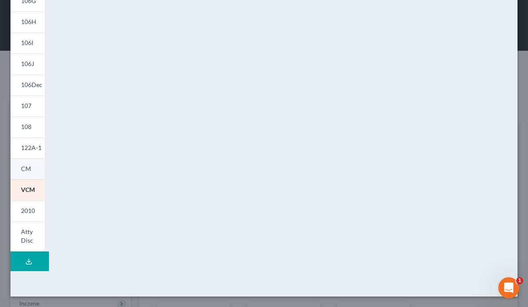
click at [29, 169] on span "CM" at bounding box center [26, 168] width 10 height 7
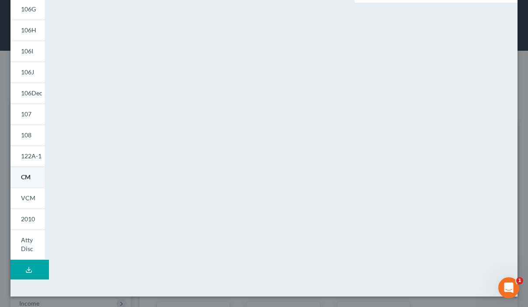
scroll to position [178, 0]
click at [29, 169] on link "CM" at bounding box center [27, 176] width 34 height 21
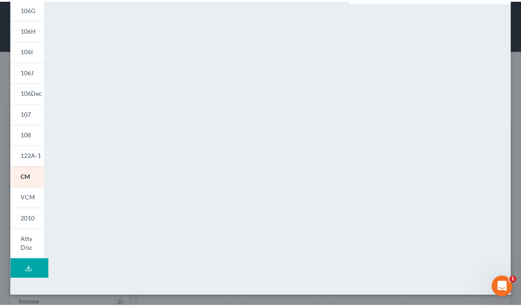
scroll to position [186, 0]
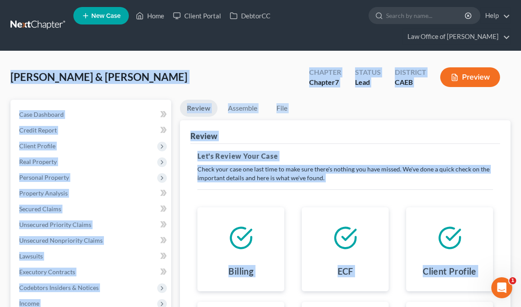
drag, startPoint x: 518, startPoint y: 106, endPoint x: 527, endPoint y: 31, distance: 75.6
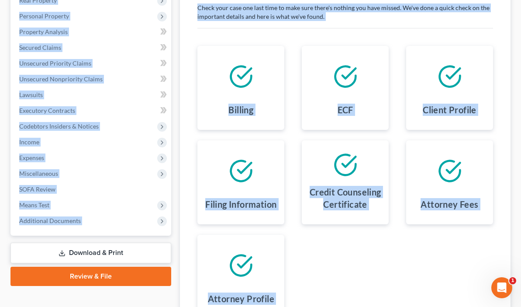
scroll to position [173, 0]
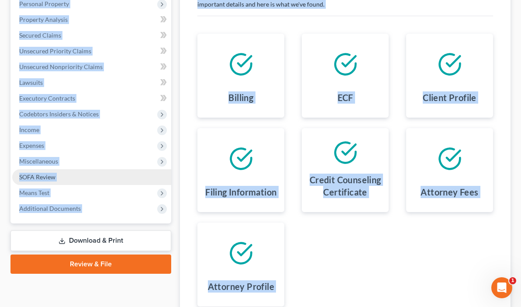
click at [62, 180] on link "SOFA Review" at bounding box center [91, 177] width 159 height 16
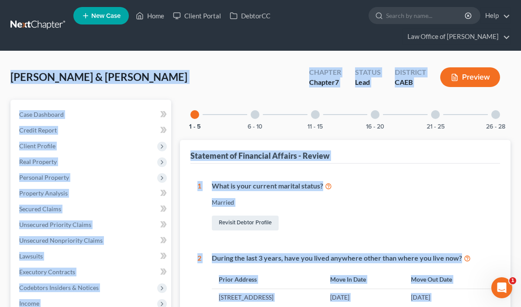
click at [224, 81] on div "Rosales, Hilda & Rivera, Reinaldo Upgraded Chapter Chapter 7 Status Lead Distri…" at bounding box center [260, 81] width 500 height 38
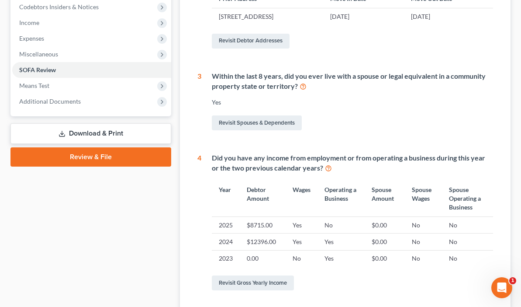
scroll to position [288, 0]
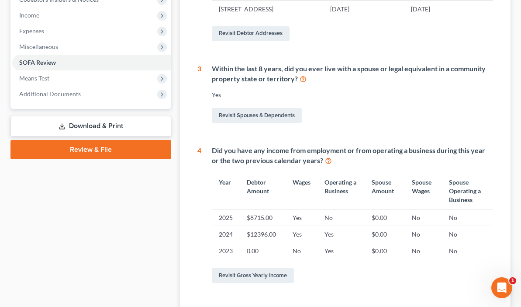
click at [110, 127] on link "Download & Print" at bounding box center [90, 126] width 161 height 21
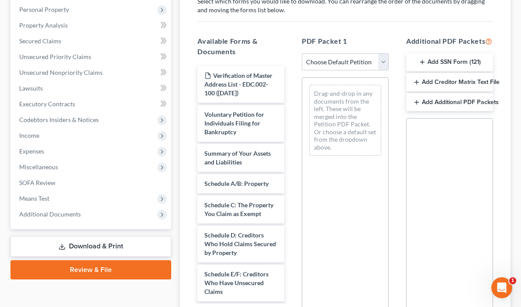
scroll to position [243, 0]
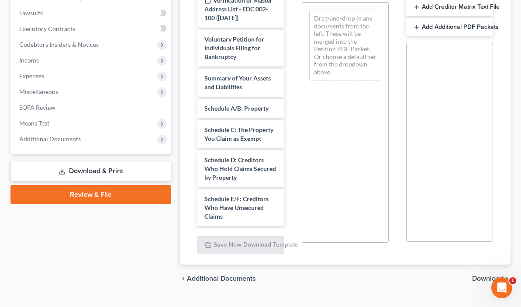
click at [106, 194] on link "Review & File" at bounding box center [90, 194] width 161 height 19
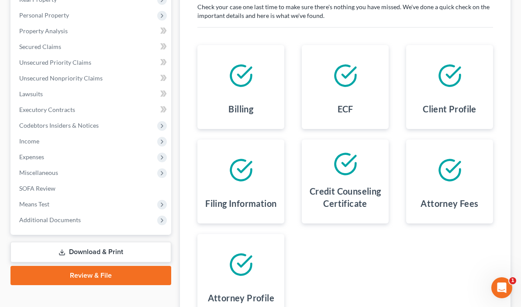
scroll to position [173, 0]
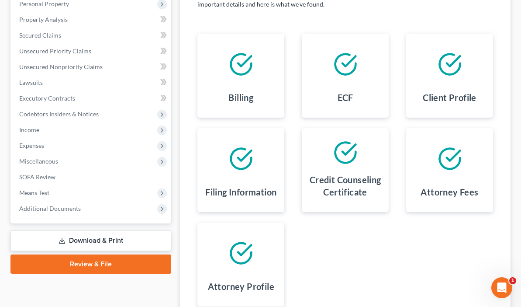
click at [76, 256] on link "Review & File" at bounding box center [90, 263] width 161 height 19
click at [72, 262] on link "Review & File" at bounding box center [90, 263] width 161 height 19
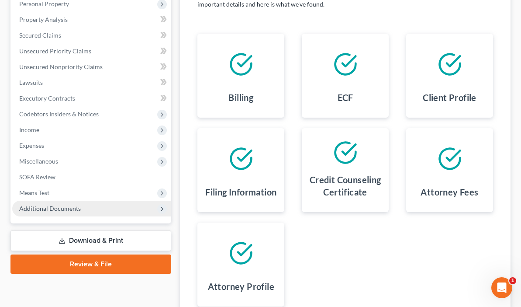
click at [159, 209] on icon at bounding box center [162, 208] width 7 height 7
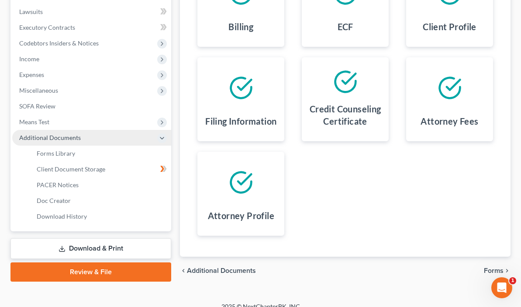
scroll to position [252, 0]
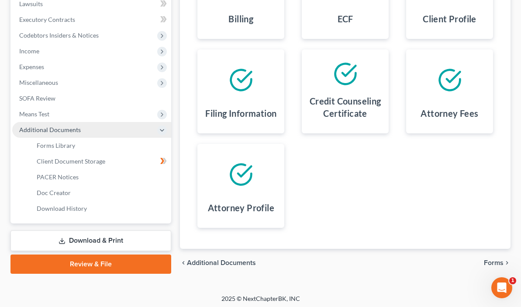
click at [84, 239] on link "Download & Print" at bounding box center [90, 240] width 161 height 21
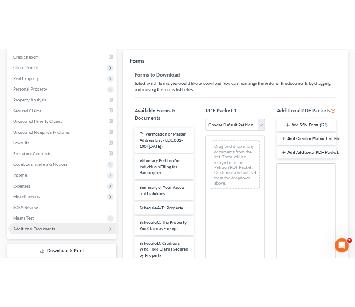
scroll to position [166, 0]
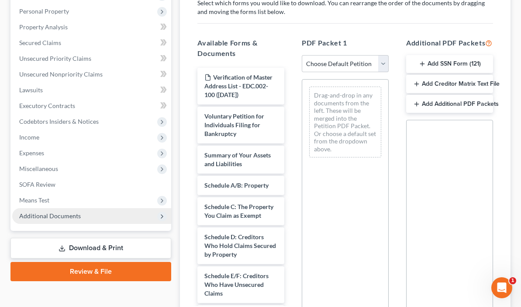
click at [417, 80] on button "Add Creditor Matrix Text File" at bounding box center [449, 84] width 87 height 18
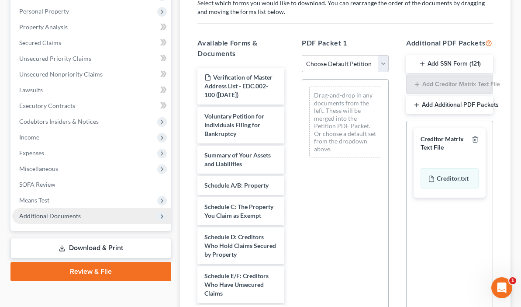
click at [428, 144] on div "Creditor Matrix Text File" at bounding box center [445, 143] width 48 height 16
click at [433, 176] on div "Creditor.txt" at bounding box center [450, 178] width 58 height 20
click at [434, 176] on div "Creditor.txt" at bounding box center [450, 178] width 58 height 20
drag, startPoint x: 474, startPoint y: 138, endPoint x: 429, endPoint y: 189, distance: 67.5
click at [429, 189] on div "Creditor Matrix Text File Creditor.txt" at bounding box center [450, 162] width 72 height 69
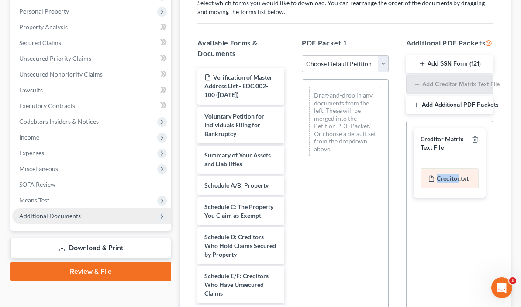
click at [431, 179] on div "Creditor.txt" at bounding box center [450, 178] width 58 height 20
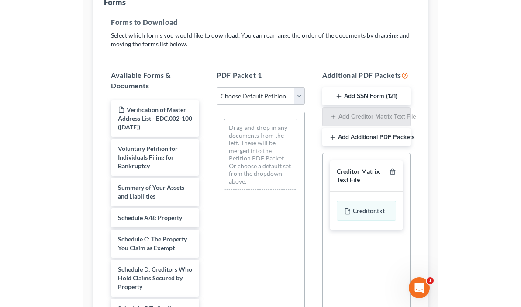
scroll to position [145, 0]
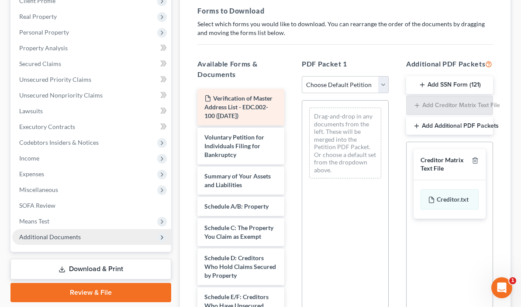
click at [204, 94] on span "Verification of Master Address List - EDC.002-100 ([DATE])" at bounding box center [238, 106] width 68 height 25
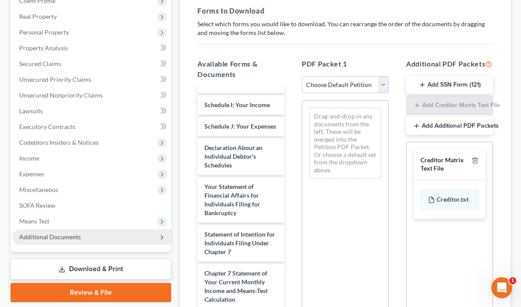
scroll to position [369, 0]
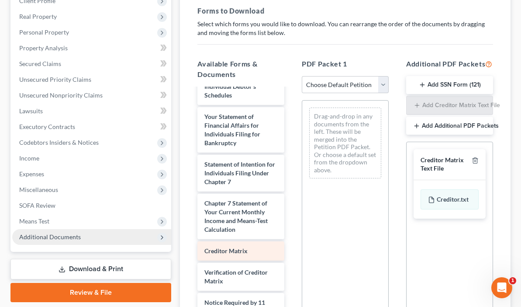
click at [204, 247] on span "Creditor Matrix" at bounding box center [225, 250] width 43 height 7
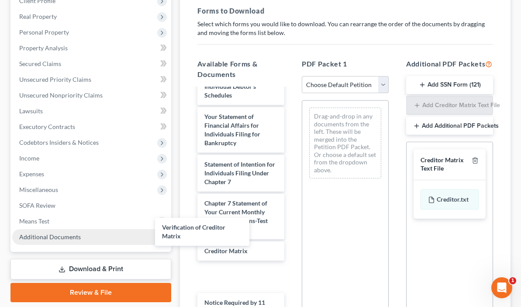
click at [190, 227] on div "Verification of Creditor Matrix Verification of Master Address List - EDC.002-1…" at bounding box center [240, 43] width 101 height 649
click at [204, 268] on span "Verification of Creditor Matrix" at bounding box center [235, 276] width 63 height 16
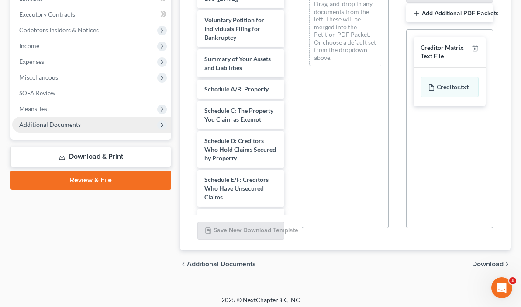
scroll to position [0, 0]
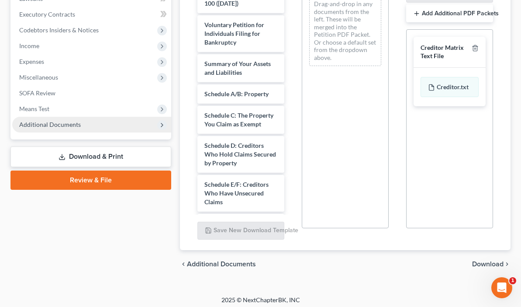
click at [64, 153] on link "Download & Print" at bounding box center [90, 156] width 161 height 21
click at [64, 177] on link "Review & File" at bounding box center [90, 179] width 161 height 19
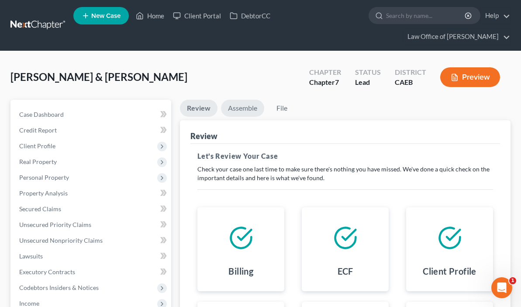
click at [221, 109] on link "Assemble" at bounding box center [242, 108] width 43 height 17
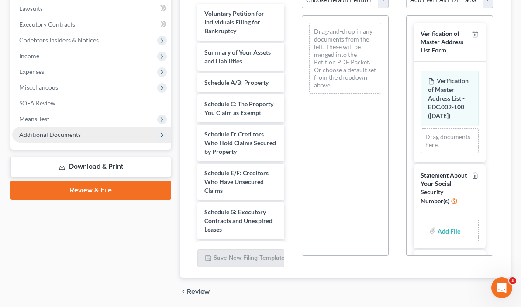
scroll to position [266, 0]
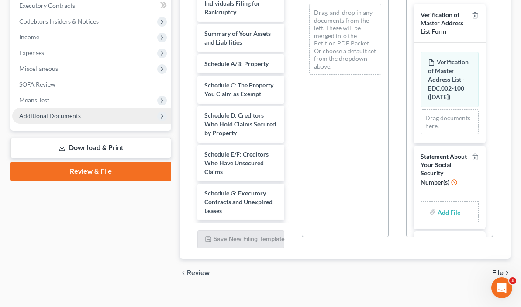
click at [434, 238] on span "Verification of Master Address List Form" at bounding box center [442, 250] width 43 height 24
click at [435, 238] on span "Verification of Master Address List Form" at bounding box center [442, 250] width 43 height 24
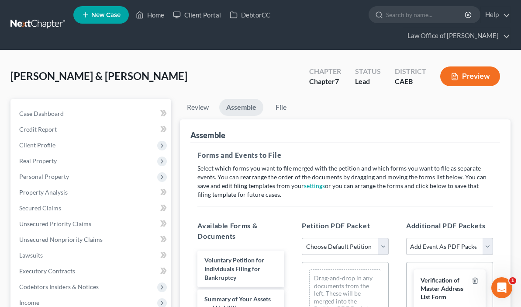
scroll to position [0, 0]
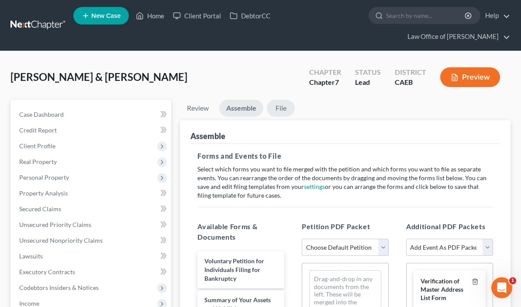
click at [267, 106] on link "File" at bounding box center [281, 108] width 28 height 17
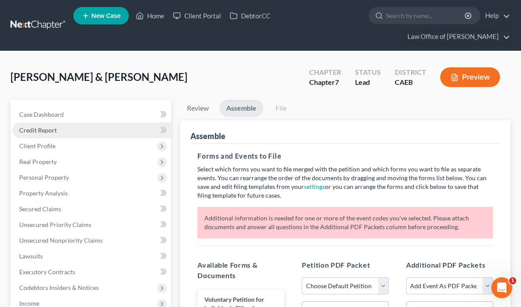
click at [34, 131] on span "Credit Report" at bounding box center [38, 129] width 38 height 7
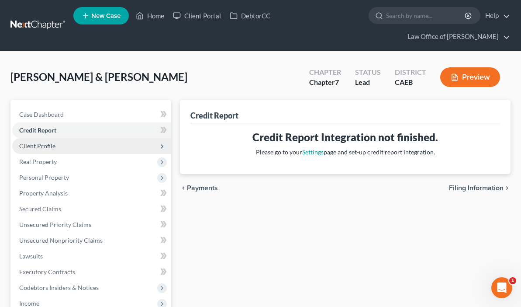
click at [41, 145] on span "Client Profile" at bounding box center [37, 145] width 36 height 7
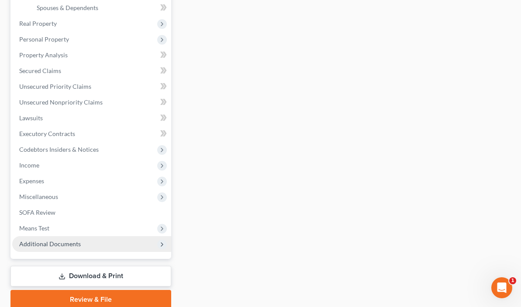
scroll to position [254, 0]
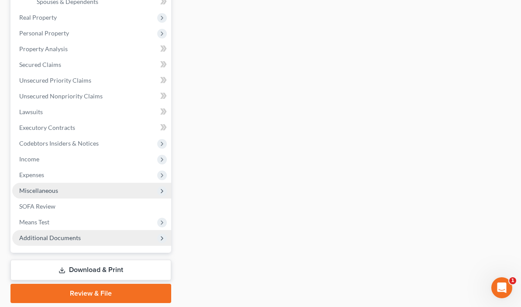
click at [45, 193] on span "Miscellaneous" at bounding box center [38, 189] width 39 height 7
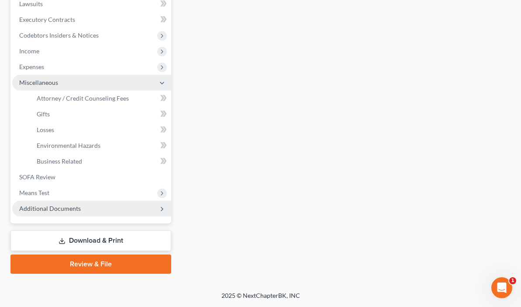
scroll to position [252, 0]
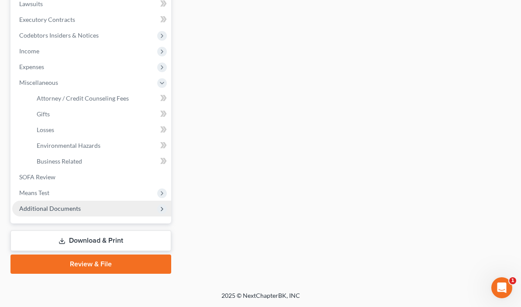
click at [36, 207] on span "Additional Documents" at bounding box center [50, 207] width 62 height 7
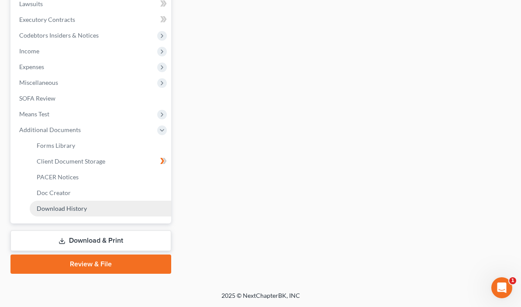
click at [62, 214] on link "Download History" at bounding box center [100, 208] width 141 height 16
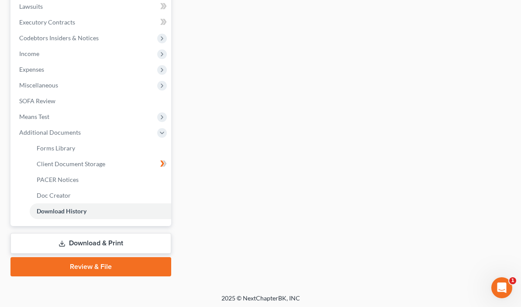
scroll to position [252, 0]
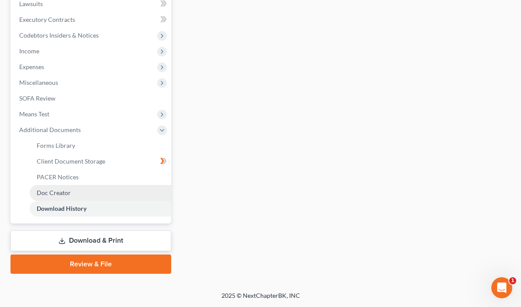
click at [62, 193] on span "Doc Creator" at bounding box center [54, 192] width 34 height 7
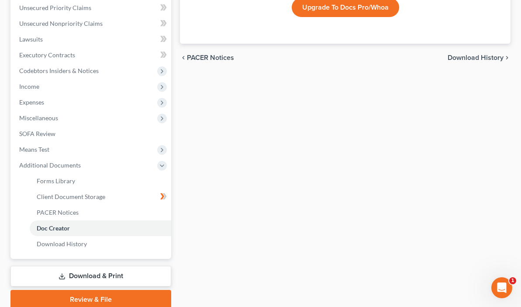
scroll to position [252, 0]
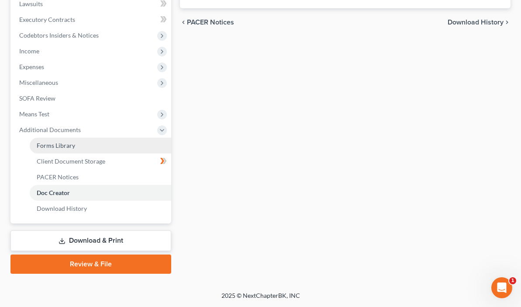
click at [54, 146] on span "Forms Library" at bounding box center [56, 144] width 38 height 7
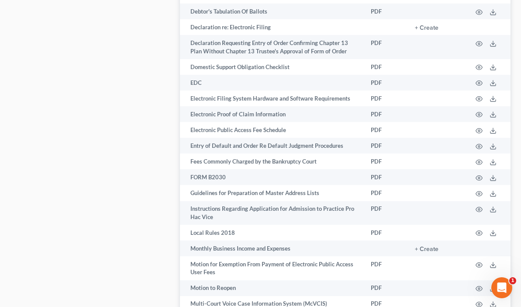
scroll to position [807, 0]
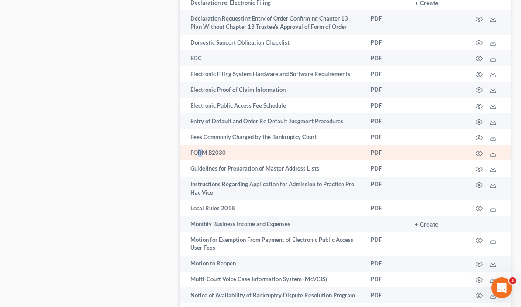
click at [180, 145] on td "FORM B2030" at bounding box center [272, 153] width 184 height 16
click at [494, 150] on icon at bounding box center [493, 153] width 7 height 7
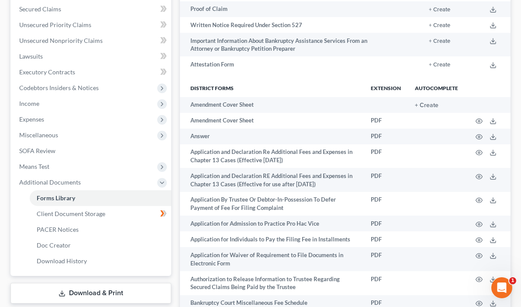
scroll to position [145, 0]
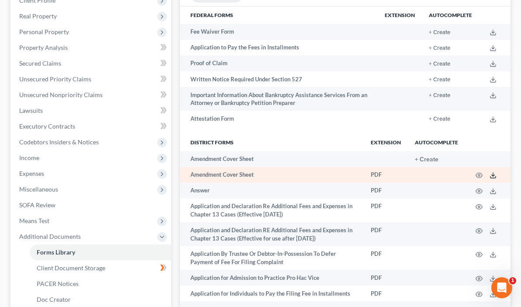
click at [493, 176] on polyline at bounding box center [493, 175] width 3 height 1
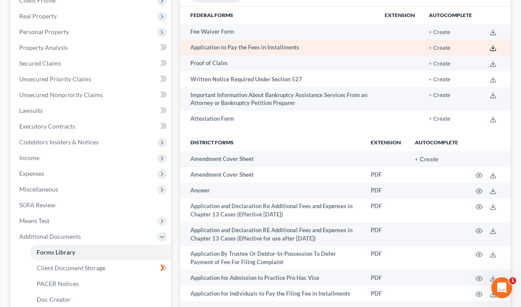
click at [492, 48] on icon at bounding box center [493, 48] width 7 height 7
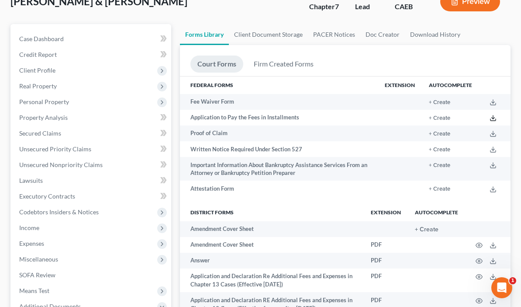
scroll to position [73, 0]
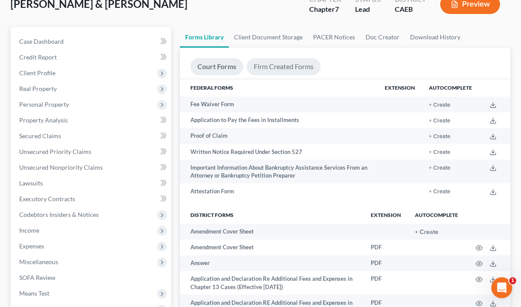
click at [247, 67] on link "Firm Created Forms" at bounding box center [284, 66] width 74 height 17
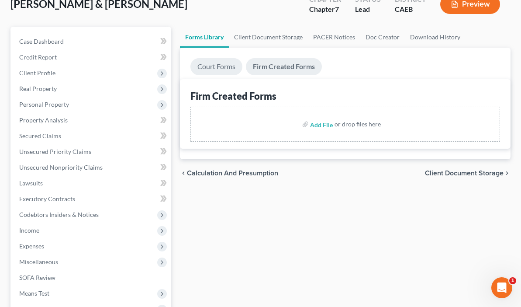
click at [190, 66] on link "Court Forms" at bounding box center [216, 66] width 52 height 17
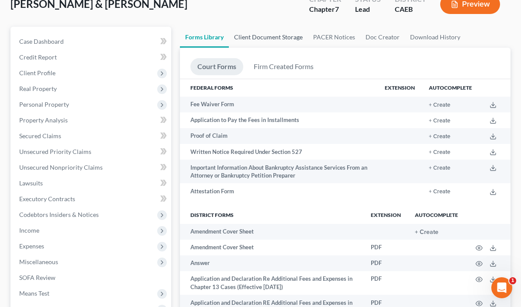
click at [229, 39] on link "Client Document Storage" at bounding box center [268, 37] width 79 height 21
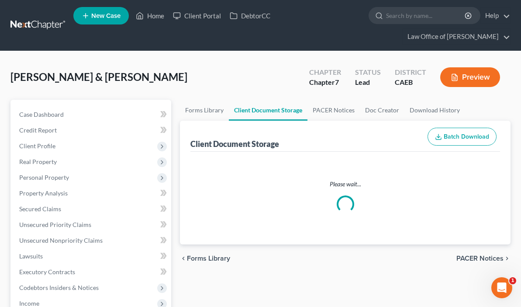
select select "0"
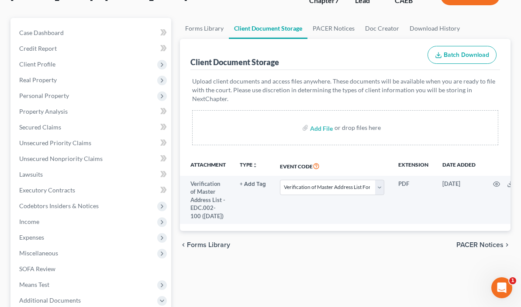
scroll to position [97, 0]
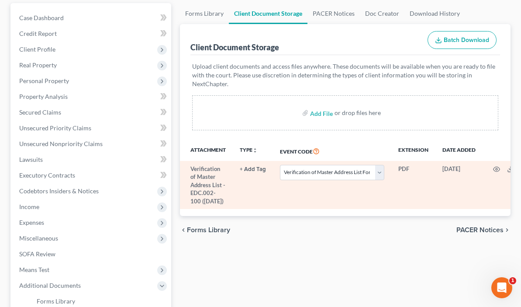
click at [521, 166] on icon "button" at bounding box center [524, 169] width 7 height 7
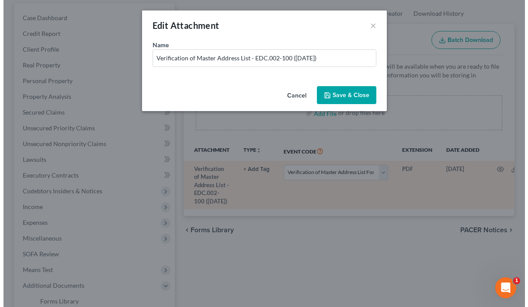
scroll to position [81, 0]
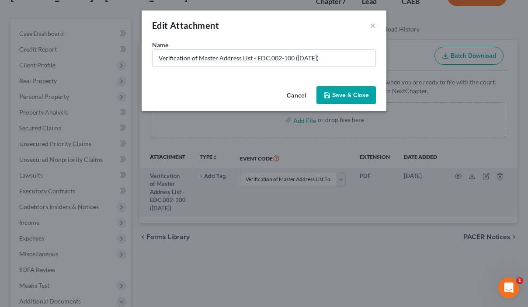
click at [295, 92] on button "Cancel" at bounding box center [295, 95] width 33 height 17
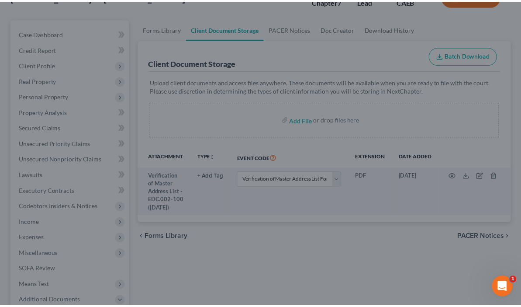
scroll to position [97, 0]
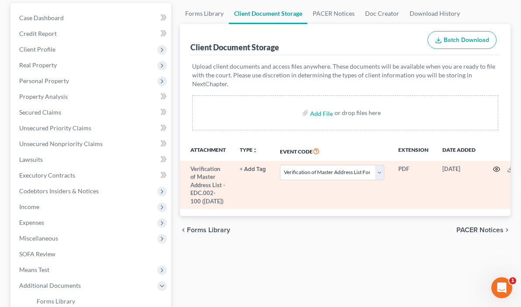
click at [493, 166] on icon "button" at bounding box center [496, 169] width 7 height 7
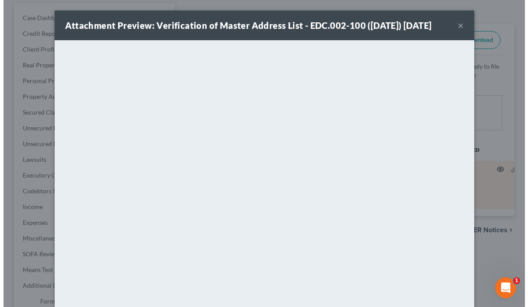
scroll to position [81, 0]
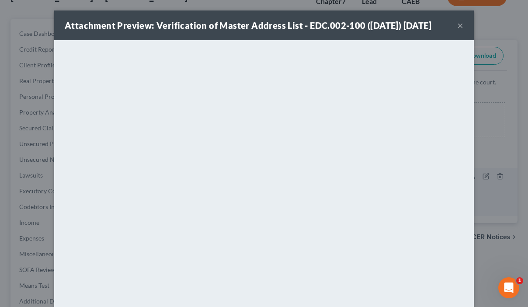
click at [457, 31] on button "×" at bounding box center [460, 25] width 6 height 10
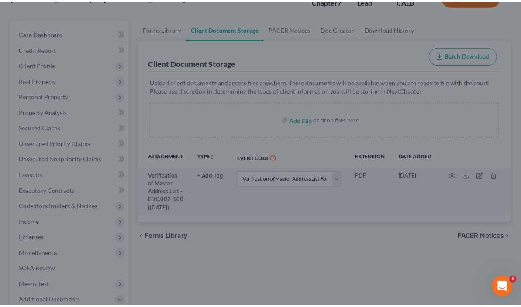
scroll to position [97, 0]
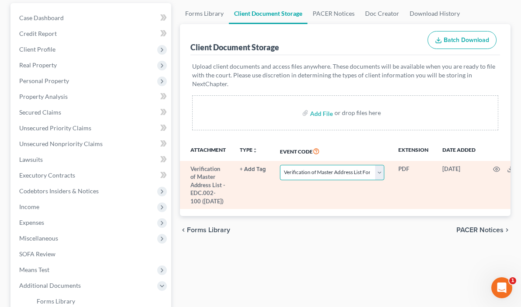
click at [290, 165] on select "Select Event Verification of Master Address List Form" at bounding box center [332, 172] width 104 height 15
click at [391, 161] on td "PDF" at bounding box center [413, 185] width 44 height 48
click at [507, 166] on icon at bounding box center [510, 169] width 7 height 7
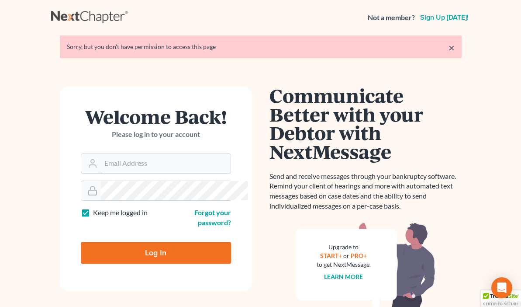
type input "[EMAIL_ADDRESS][DOMAIN_NAME]"
click at [112, 241] on input "Log In" at bounding box center [156, 252] width 150 height 22
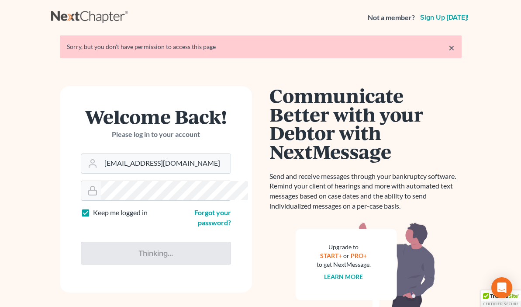
type input "Thinking..."
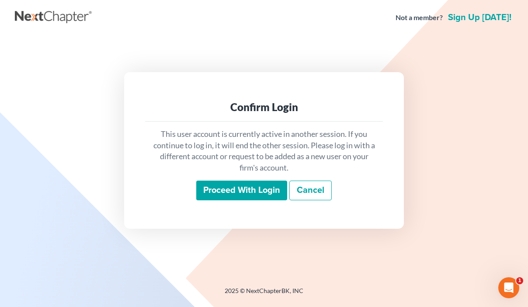
click at [263, 193] on input "Proceed with login" at bounding box center [241, 190] width 91 height 20
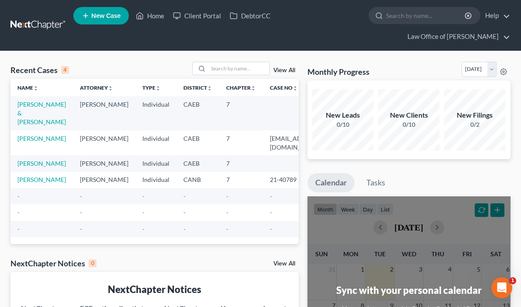
click at [18, 108] on td "[PERSON_NAME] & [PERSON_NAME]" at bounding box center [41, 113] width 62 height 34
click at [28, 116] on link "[PERSON_NAME] & [PERSON_NAME]" at bounding box center [41, 112] width 48 height 25
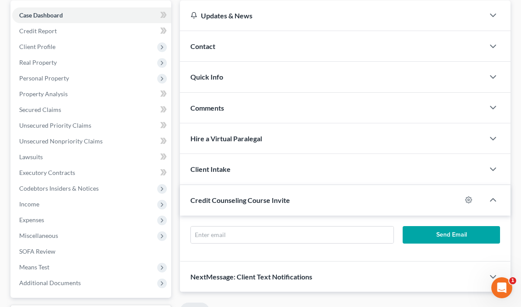
scroll to position [111, 0]
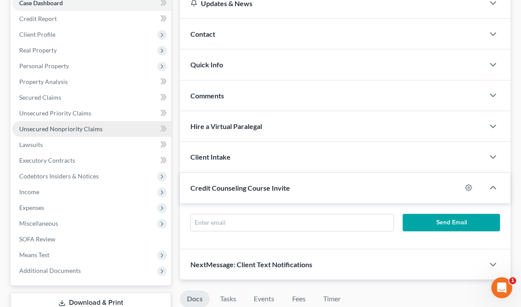
click at [65, 128] on span "Unsecured Nonpriority Claims" at bounding box center [60, 128] width 83 height 7
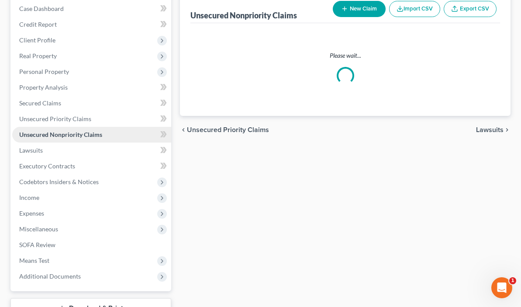
click at [65, 128] on ul "Case Dashboard Payments Invoices Payments Payments Credit Report Client Profile" at bounding box center [91, 142] width 159 height 283
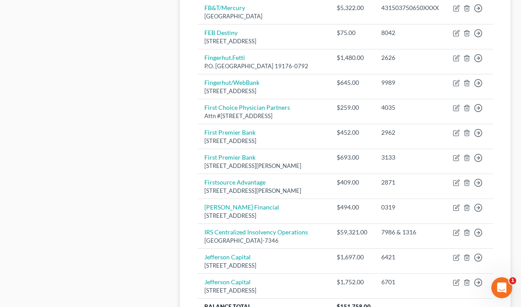
scroll to position [652, 0]
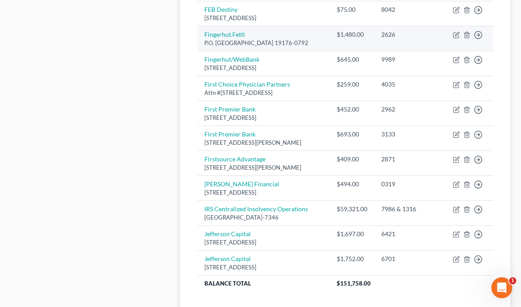
click at [204, 39] on div "P.O. [GEOGRAPHIC_DATA] 19176-0792" at bounding box center [263, 43] width 118 height 8
click at [459, 31] on icon "button" at bounding box center [456, 34] width 7 height 7
select select "39"
select select "2"
select select "4"
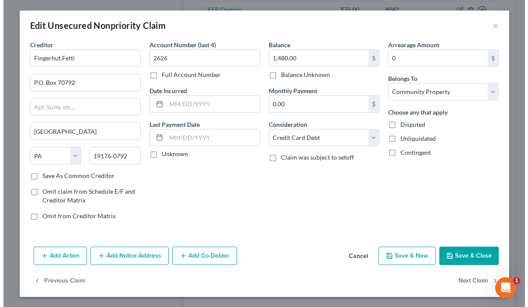
scroll to position [636, 0]
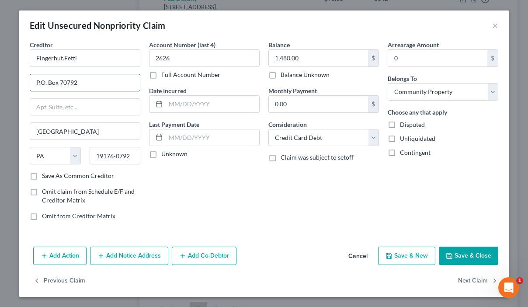
click at [43, 83] on input "P.O. Box 70792" at bounding box center [85, 82] width 110 height 17
click at [37, 83] on input "P.O Box 70792" at bounding box center [85, 82] width 110 height 17
type input "PO Box 70792"
click at [450, 259] on button "Save & Close" at bounding box center [467, 255] width 59 height 18
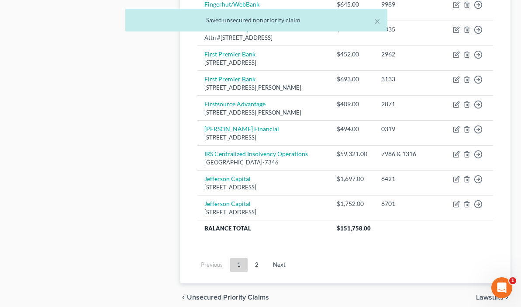
scroll to position [718, 0]
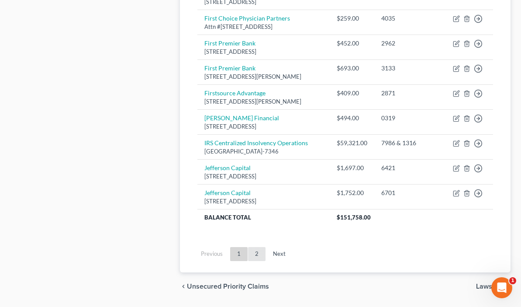
click at [248, 247] on link "2" at bounding box center [256, 254] width 17 height 14
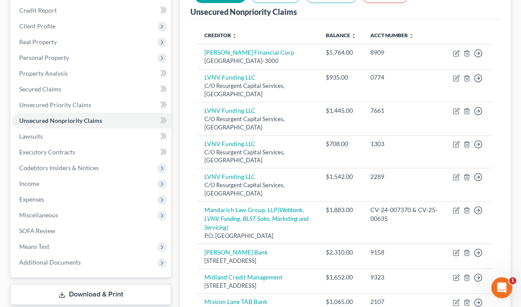
scroll to position [170, 0]
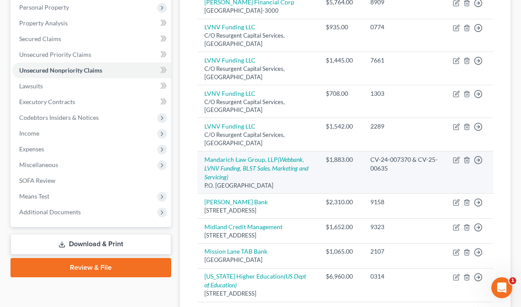
click at [204, 181] on div "P.O. [GEOGRAPHIC_DATA]" at bounding box center [257, 185] width 107 height 8
click at [458, 157] on icon "button" at bounding box center [457, 159] width 4 height 4
select select "14"
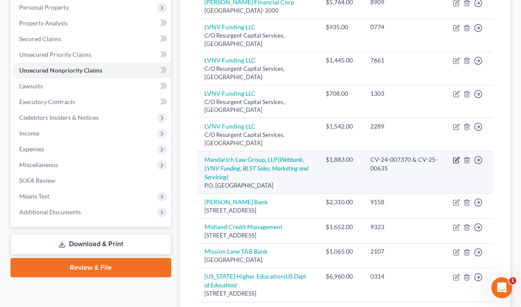
select select "4"
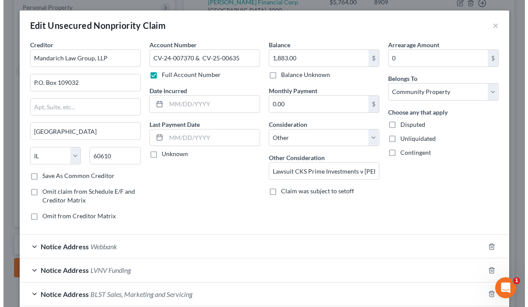
scroll to position [154, 0]
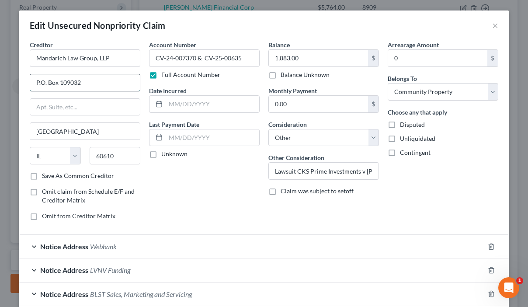
click at [43, 82] on input "P.O. Box 109032" at bounding box center [85, 82] width 110 height 17
click at [37, 82] on input "P.O Box 109032" at bounding box center [85, 82] width 110 height 17
type input "PO Box 109032"
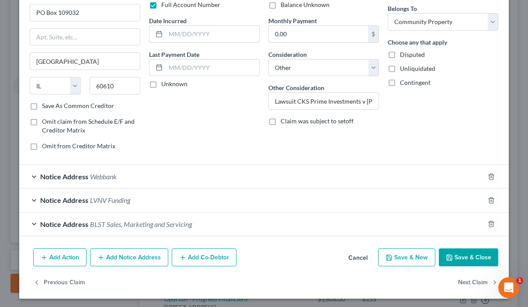
scroll to position [72, 0]
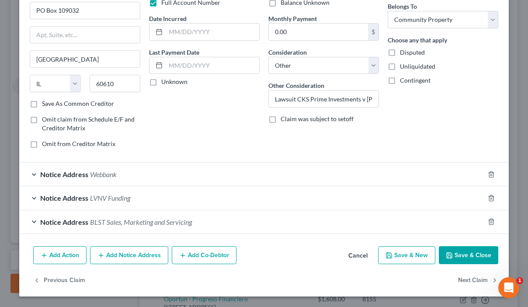
click at [462, 254] on button "Save & Close" at bounding box center [467, 255] width 59 height 18
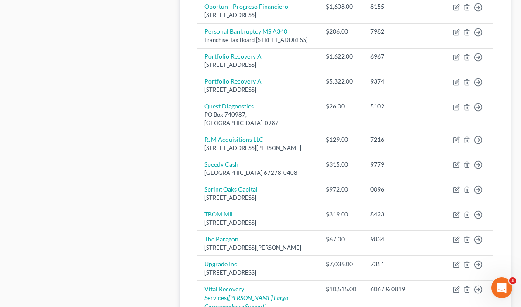
scroll to position [538, 0]
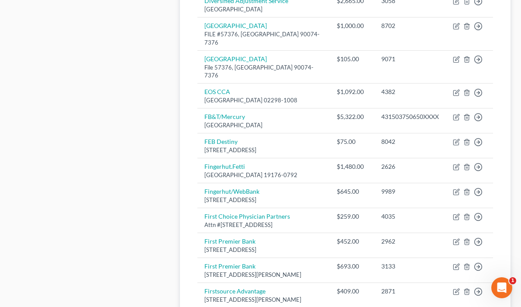
scroll to position [521, 0]
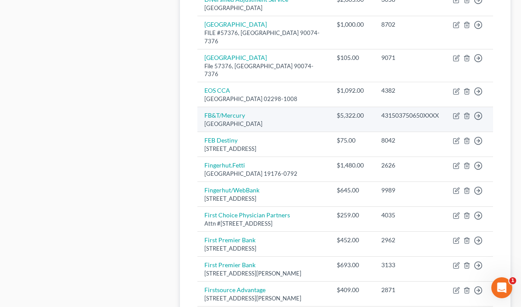
click at [204, 120] on div "[GEOGRAPHIC_DATA]" at bounding box center [263, 124] width 118 height 8
click at [455, 114] on icon "button" at bounding box center [455, 116] width 5 height 5
select select "10"
select select "2"
select select "4"
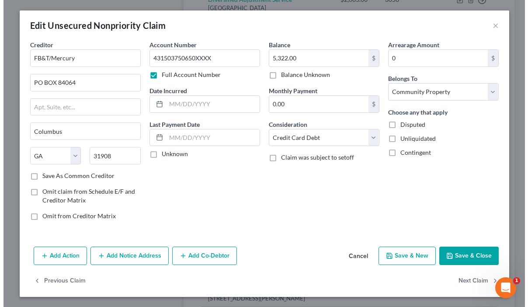
scroll to position [505, 0]
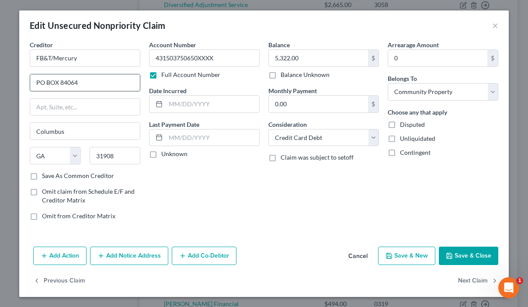
click at [54, 82] on input "PO BOX 84064" at bounding box center [85, 82] width 110 height 17
type input "PO Box 84064"
click at [459, 254] on button "Save & Close" at bounding box center [467, 255] width 59 height 18
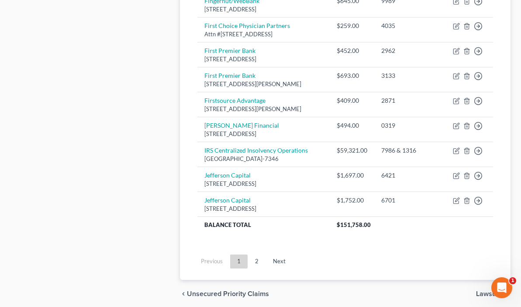
scroll to position [718, 0]
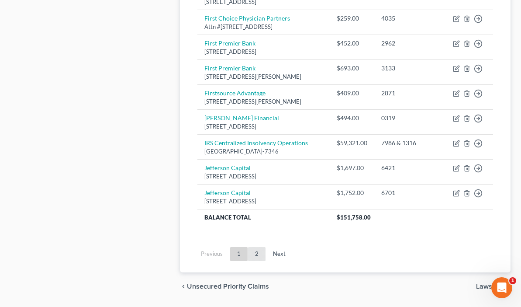
click at [248, 247] on link "2" at bounding box center [256, 254] width 17 height 14
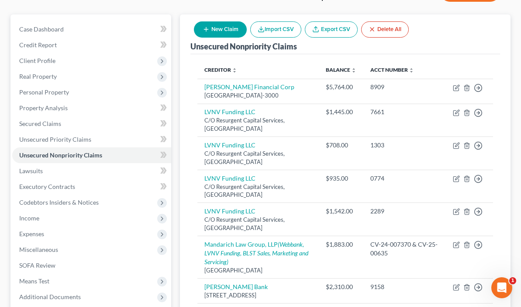
scroll to position [93, 0]
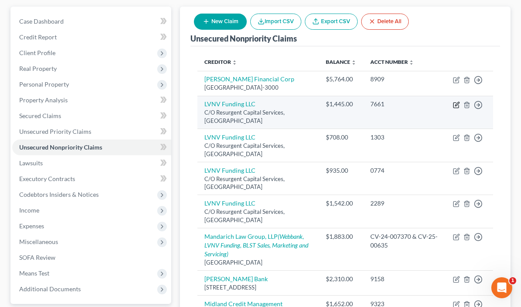
click at [454, 101] on icon "button" at bounding box center [456, 104] width 7 height 7
select select "42"
select select "1"
select select "4"
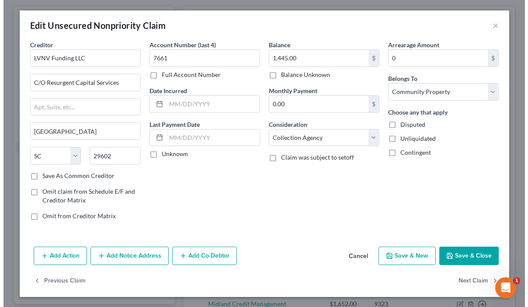
scroll to position [77, 0]
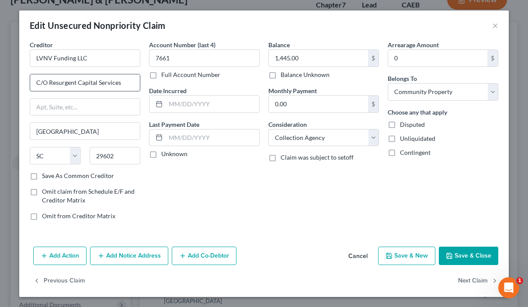
drag, startPoint x: 43, startPoint y: 82, endPoint x: 48, endPoint y: 81, distance: 4.4
click at [44, 82] on input "C/O Resurgent Capital Services" at bounding box center [85, 82] width 110 height 17
type input "c/o Resurgent Capital Services"
click at [480, 258] on button "Save & Close" at bounding box center [467, 255] width 59 height 18
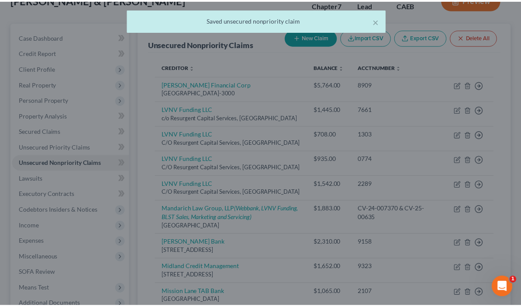
scroll to position [93, 0]
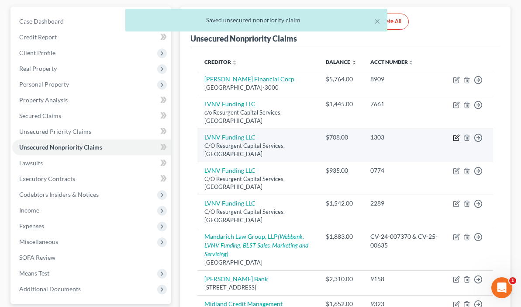
click at [457, 134] on icon "button" at bounding box center [456, 137] width 7 height 7
select select "42"
select select "1"
select select "4"
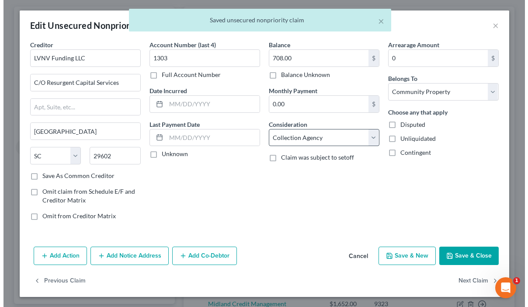
scroll to position [77, 0]
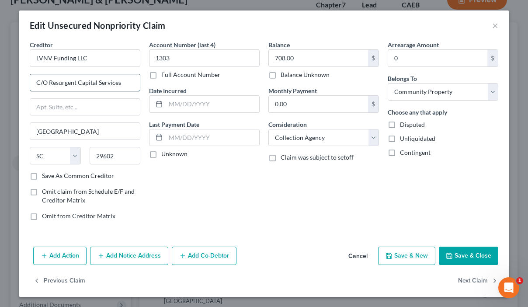
click at [45, 83] on input "C/O Resurgent Capital Services" at bounding box center [85, 82] width 110 height 17
type input "c/o Resurgent Capital Services"
click at [451, 255] on button "Save & Close" at bounding box center [467, 255] width 59 height 18
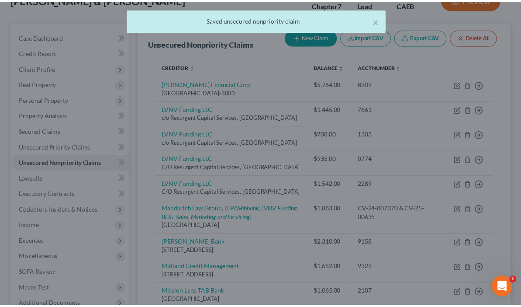
scroll to position [93, 0]
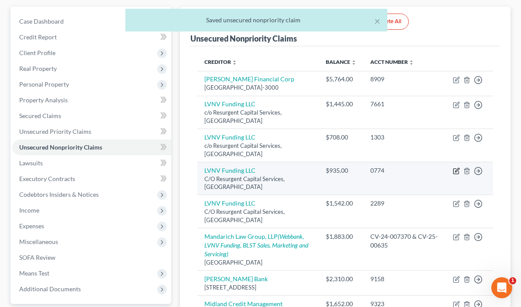
click at [456, 167] on icon "button" at bounding box center [456, 170] width 7 height 7
select select "42"
select select "1"
select select "4"
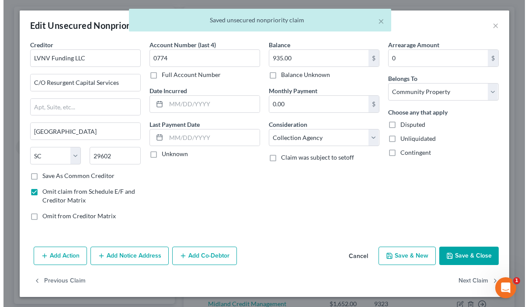
scroll to position [77, 0]
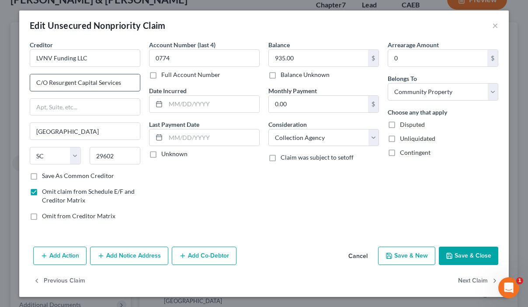
click at [43, 83] on input "C/O Resurgent Capital Services" at bounding box center [85, 82] width 110 height 17
type input "c/o Resurgent Capital Services"
click at [455, 259] on button "Save & Close" at bounding box center [467, 255] width 59 height 18
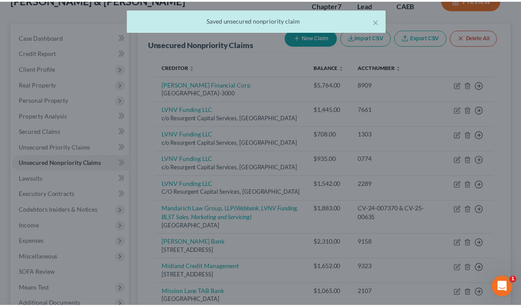
scroll to position [93, 0]
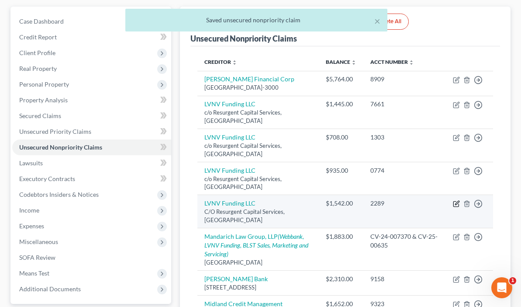
click at [458, 200] on icon "button" at bounding box center [456, 203] width 7 height 7
select select "42"
select select "1"
select select "4"
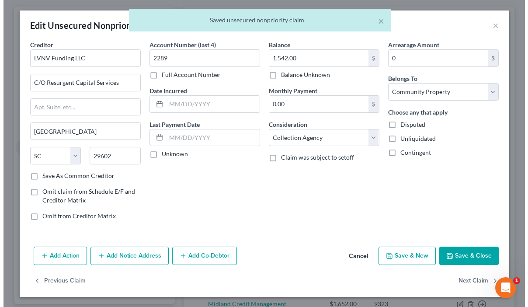
scroll to position [77, 0]
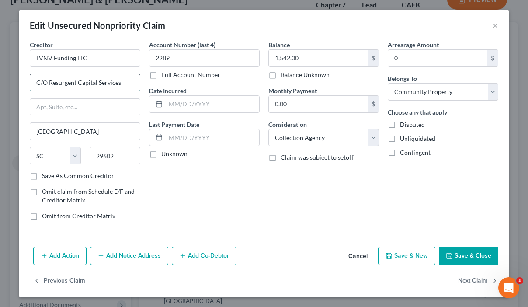
click at [43, 79] on input "C/O Resurgent Capital Services" at bounding box center [85, 82] width 110 height 17
type input "c/o Resurgent Capital Services"
click at [458, 252] on button "Save & Close" at bounding box center [467, 255] width 59 height 18
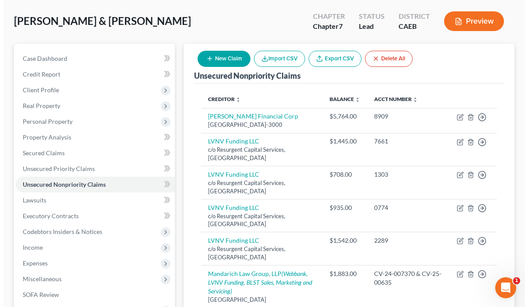
scroll to position [0, 0]
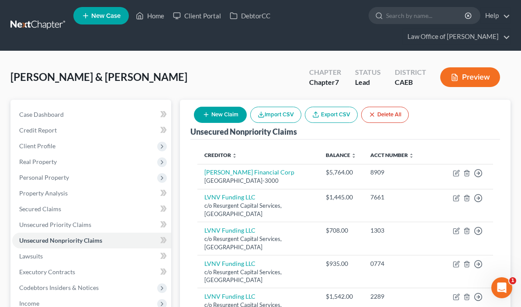
click at [458, 75] on icon "button" at bounding box center [455, 77] width 8 height 8
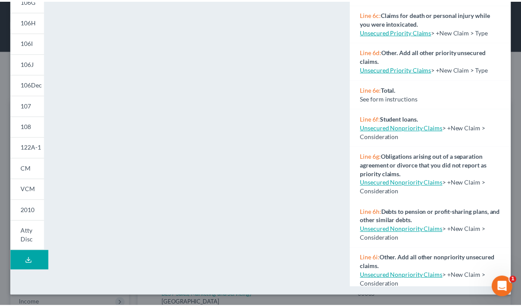
scroll to position [282, 0]
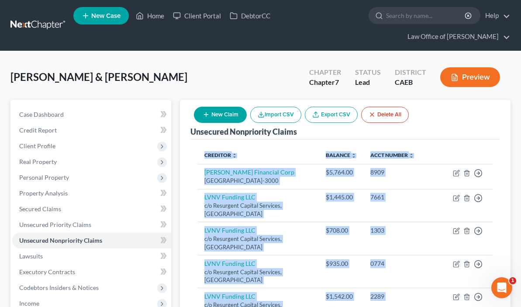
drag, startPoint x: 517, startPoint y: 168, endPoint x: 518, endPoint y: 223, distance: 55.5
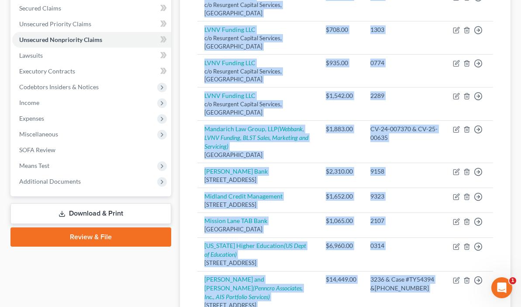
scroll to position [251, 0]
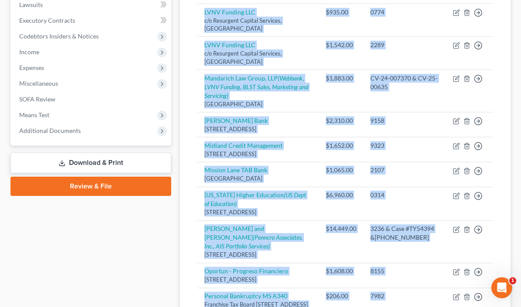
click at [57, 163] on link "Download & Print" at bounding box center [90, 162] width 161 height 21
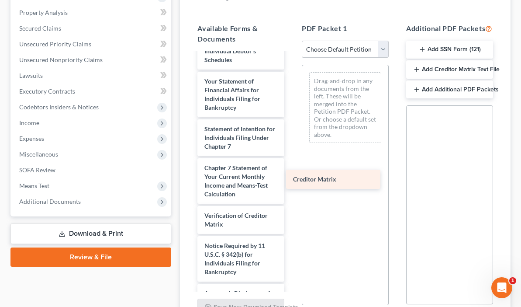
scroll to position [348, 0]
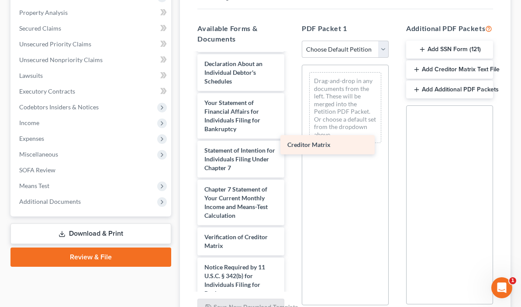
drag, startPoint x: 185, startPoint y: 170, endPoint x: 310, endPoint y: 145, distance: 127.9
click at [291, 145] on div "Creditor Matrix Verification of Master Address List - EDC.002-100 ([DATE]) Volu…" at bounding box center [240, 19] width 101 height 628
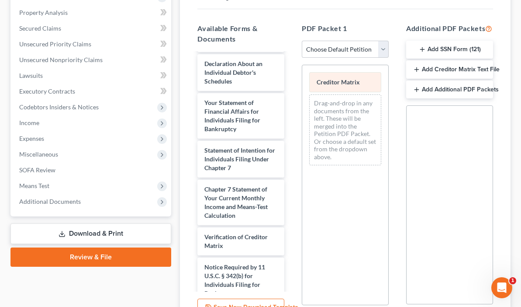
click at [322, 78] on span "Creditor Matrix" at bounding box center [338, 81] width 43 height 7
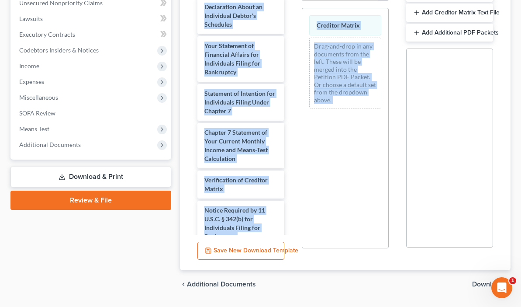
scroll to position [257, 0]
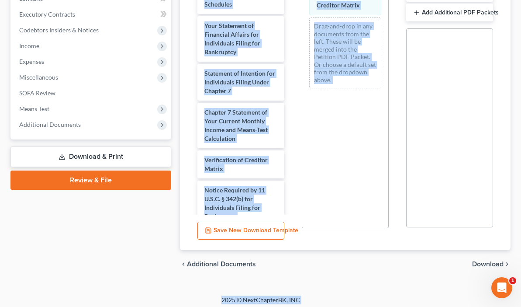
click at [482, 260] on span "Download" at bounding box center [487, 263] width 31 height 7
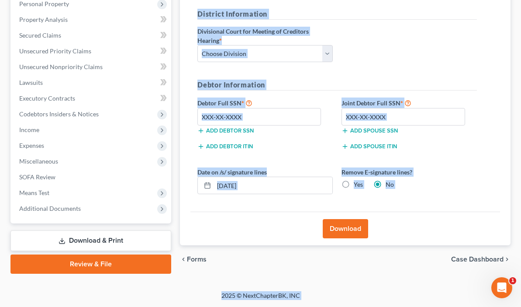
scroll to position [173, 0]
click at [283, 52] on select "Choose Division Fresno Modesto [GEOGRAPHIC_DATA]" at bounding box center [264, 53] width 135 height 17
select select "2"
click at [197, 45] on select "Choose Division Fresno Modesto [GEOGRAPHIC_DATA]" at bounding box center [264, 53] width 135 height 17
click at [86, 239] on link "Download & Print" at bounding box center [90, 240] width 161 height 21
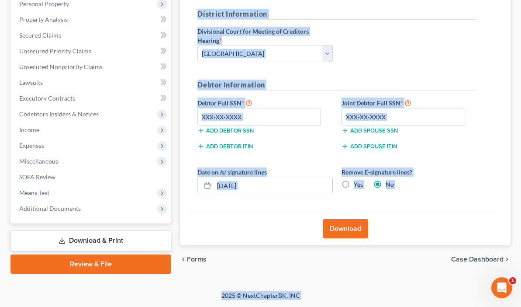
click at [86, 262] on link "Review & File" at bounding box center [90, 263] width 161 height 19
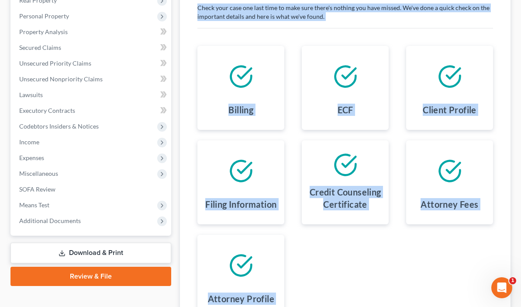
scroll to position [173, 0]
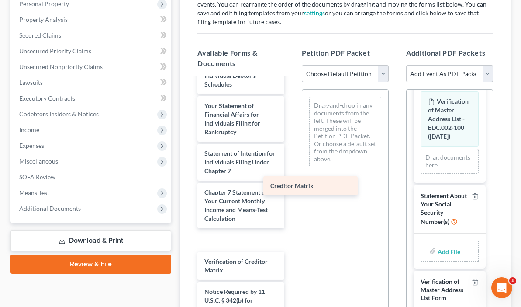
scroll to position [309, 0]
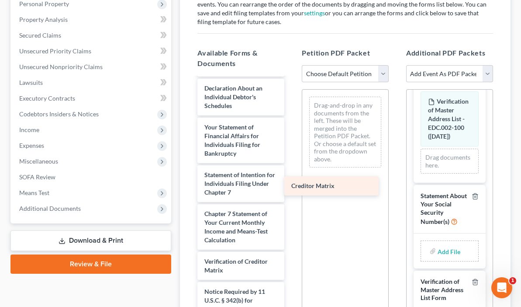
drag, startPoint x: 160, startPoint y: 187, endPoint x: 289, endPoint y: 187, distance: 129.3
click at [289, 187] on div "Creditor Matrix Voluntary Petition for Individuals Filing for Bankruptcy Summar…" at bounding box center [240, 63] width 101 height 589
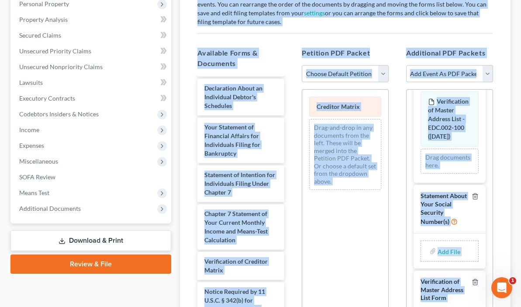
click at [317, 103] on span "Creditor Matrix" at bounding box center [338, 106] width 43 height 7
click at [310, 101] on div "Creditor Matrix Drag-and-drop in any documents from the left. These will be mer…" at bounding box center [345, 143] width 86 height 107
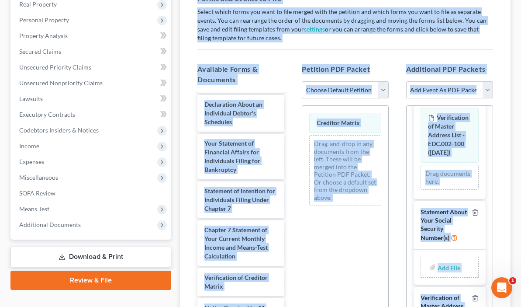
scroll to position [155, 0]
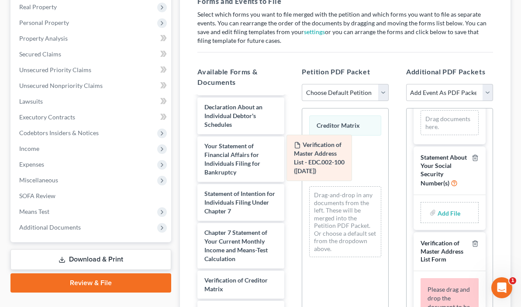
drag, startPoint x: 451, startPoint y: 136, endPoint x: 331, endPoint y: 169, distance: 124.6
click at [421, 135] on div "Verification of Master Address List - EDC.002-100 ([DATE]) Amended Verification…" at bounding box center [450, 122] width 58 height 25
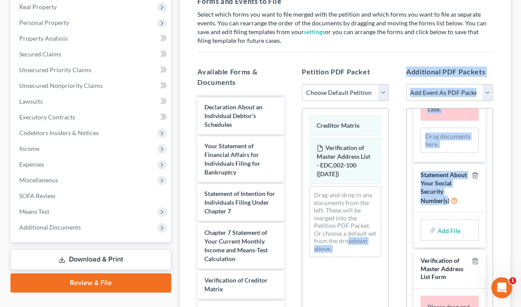
drag, startPoint x: 433, startPoint y: 163, endPoint x: 305, endPoint y: 212, distance: 136.6
click at [305, 212] on div "Available Forms & Documents Voluntary Petition for Individuals Filing for Bankr…" at bounding box center [345, 209] width 313 height 300
drag, startPoint x: 449, startPoint y: 195, endPoint x: 323, endPoint y: 209, distance: 126.6
click at [323, 209] on div "Available Forms & Documents Voluntary Petition for Individuals Filing for Bankr…" at bounding box center [345, 209] width 313 height 300
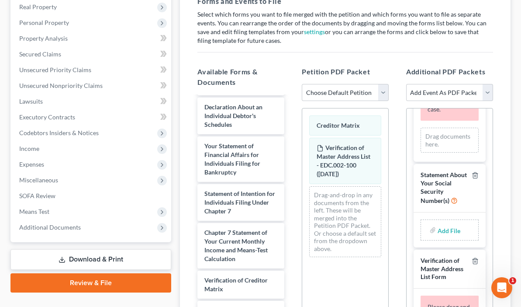
click at [428, 256] on span "Verification of Master Address List Form" at bounding box center [442, 268] width 43 height 24
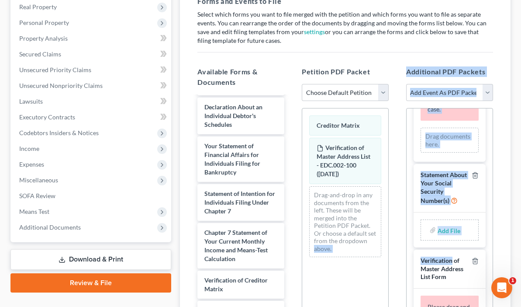
drag, startPoint x: 428, startPoint y: 225, endPoint x: 337, endPoint y: 224, distance: 91.3
click at [337, 224] on div "Available Forms & Documents Voluntary Petition for Individuals Filing for Bankr…" at bounding box center [345, 209] width 313 height 300
click at [447, 128] on div "Drag documents here." at bounding box center [450, 140] width 58 height 25
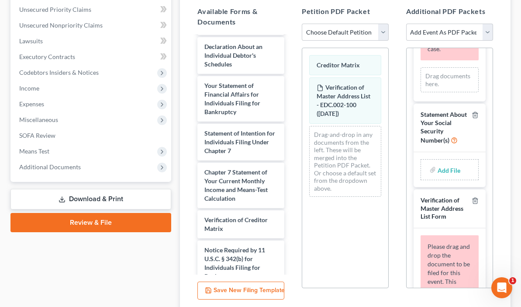
scroll to position [266, 0]
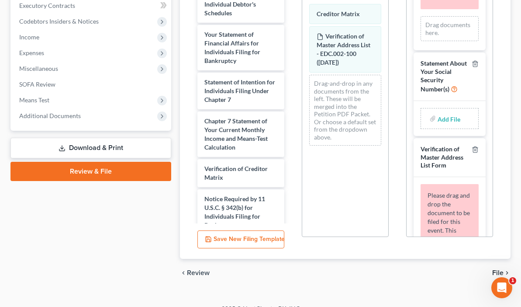
click at [454, 191] on span "Please drag and drop the document to be filed for this event." at bounding box center [449, 212] width 42 height 42
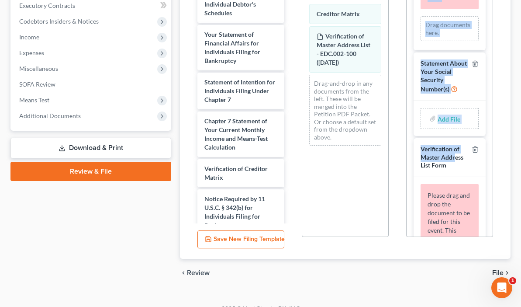
drag, startPoint x: 442, startPoint y: 123, endPoint x: 363, endPoint y: 123, distance: 79.5
click at [363, 123] on div "Available Forms & Documents Voluntary Petition for Individuals Filing for Bankr…" at bounding box center [345, 98] width 313 height 300
click at [451, 145] on div "Verification of Master Address List Form" at bounding box center [445, 157] width 48 height 24
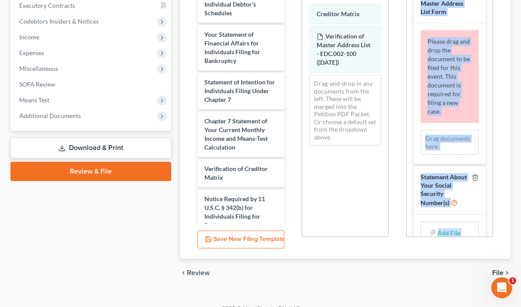
scroll to position [13, 0]
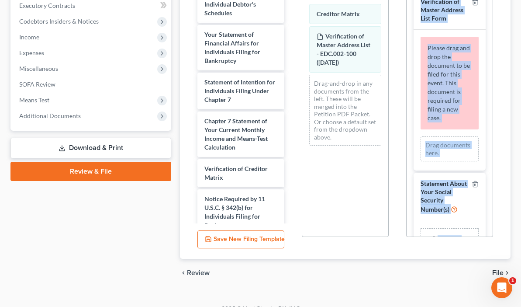
click at [456, 66] on div "Please drag and drop the document to be filed for this event. This document is …" at bounding box center [450, 83] width 58 height 93
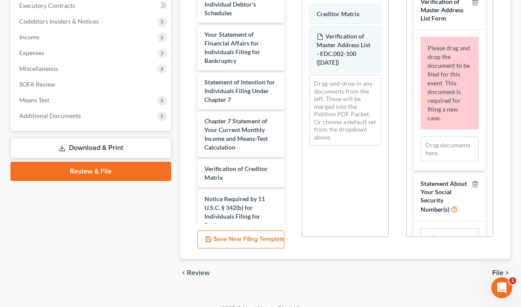
scroll to position [0, 0]
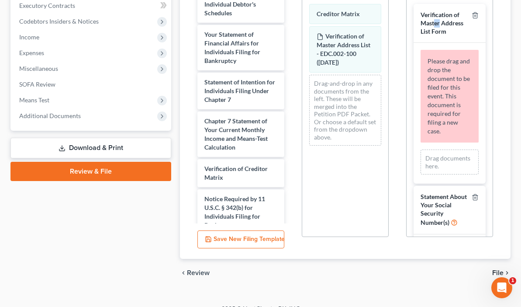
drag, startPoint x: 426, startPoint y: 14, endPoint x: 421, endPoint y: 18, distance: 6.5
click at [421, 18] on span "Verification of Master Address List Form" at bounding box center [442, 23] width 43 height 24
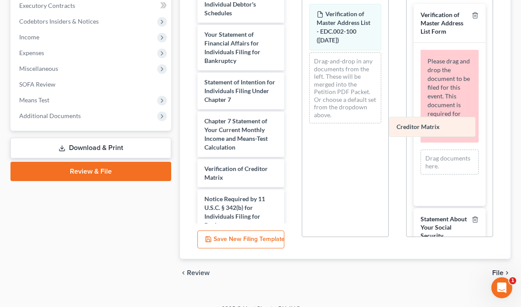
drag, startPoint x: 310, startPoint y: 8, endPoint x: 420, endPoint y: 131, distance: 163.9
click at [388, 130] on div "Creditor Matrix Creditor Matrix Verification of Master Address List - EDC.002-1…" at bounding box center [345, 63] width 86 height 133
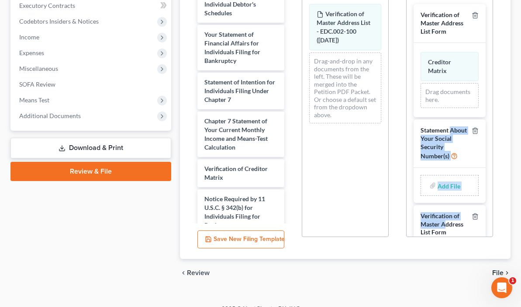
drag, startPoint x: 431, startPoint y: 195, endPoint x: 425, endPoint y: 141, distance: 54.0
click at [437, 103] on div "Verification of Master Address List Form Creditor Matrix Amended Creditor Matri…" at bounding box center [450, 194] width 86 height 394
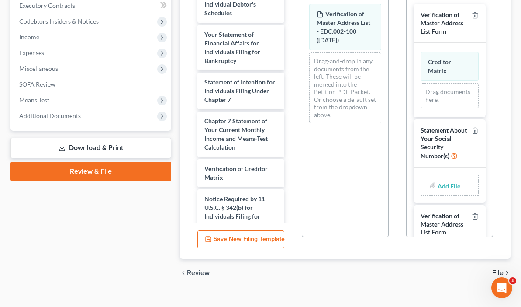
click at [420, 215] on div "Verification of Master Address List Form Please drag and drop the document to b…" at bounding box center [450, 294] width 72 height 179
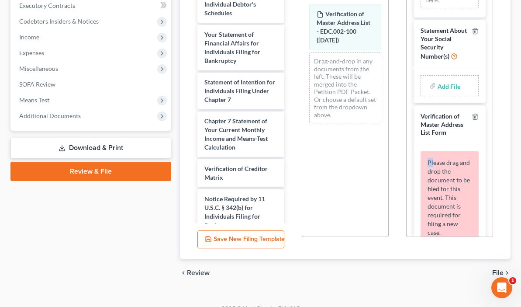
scroll to position [121, 0]
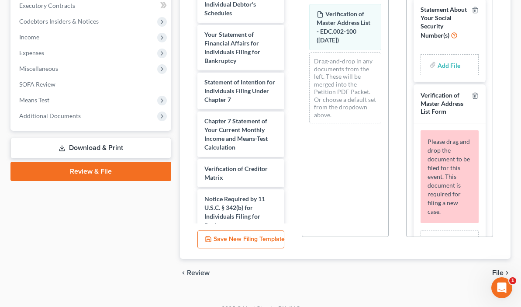
click at [443, 230] on div "Drag documents here." at bounding box center [450, 242] width 58 height 25
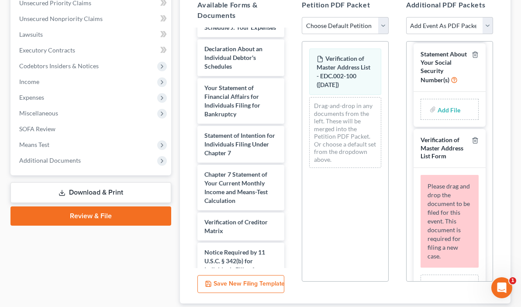
click at [66, 193] on link "Download & Print" at bounding box center [90, 192] width 161 height 21
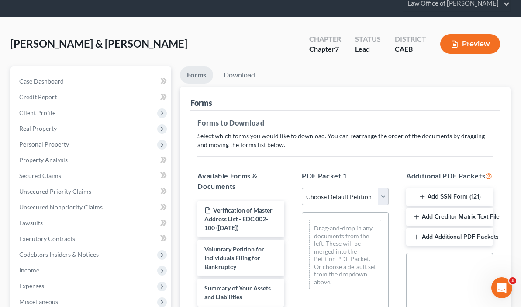
scroll to position [27, 0]
